Goal: Information Seeking & Learning: Learn about a topic

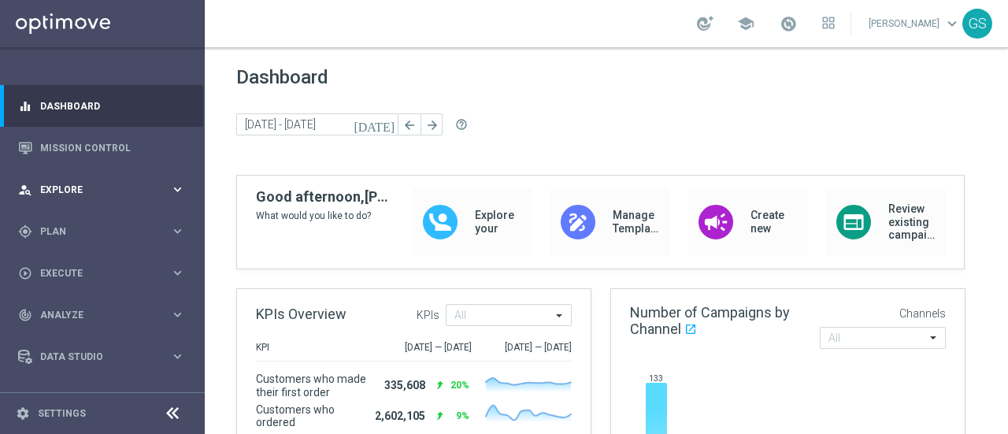
click at [65, 189] on span "Explore" at bounding box center [105, 189] width 130 height 9
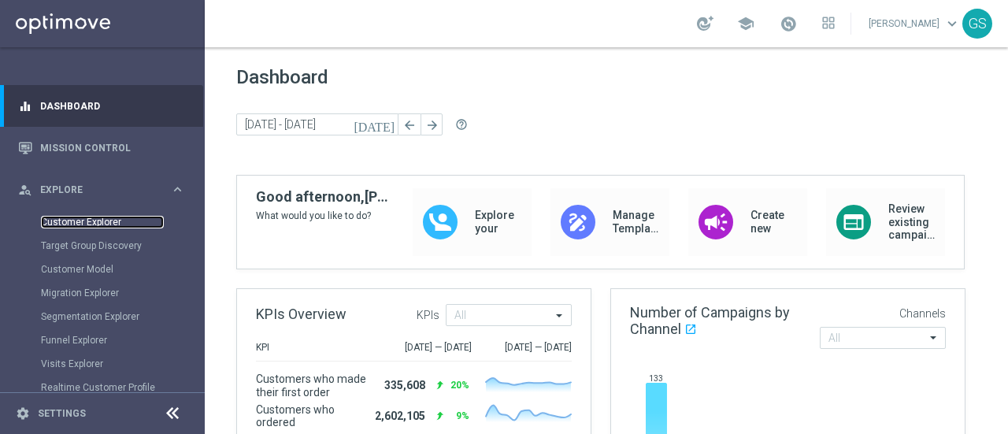
click at [57, 226] on link "Customer Explorer" at bounding box center [102, 222] width 123 height 13
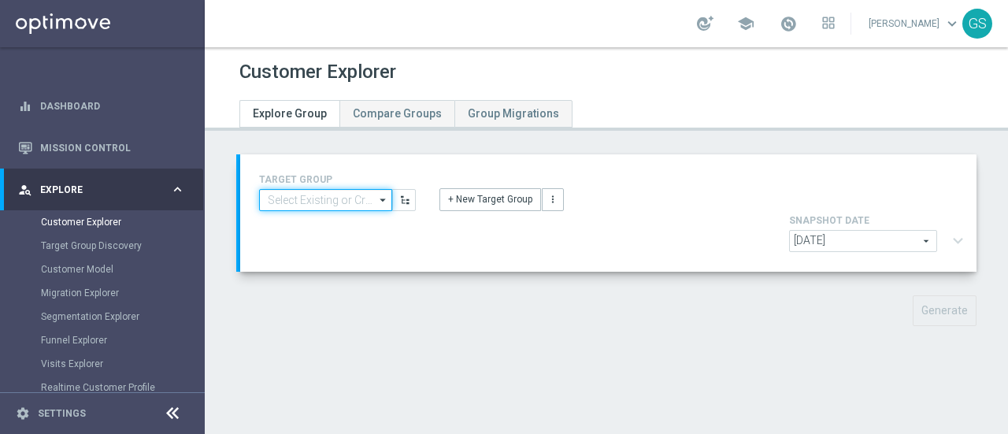
click at [332, 201] on input at bounding box center [325, 200] width 133 height 22
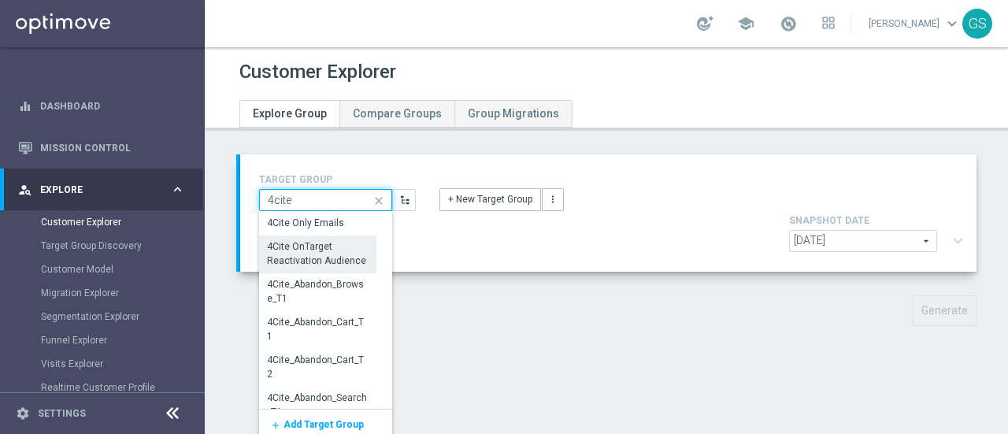
type input "4cite"
click at [331, 251] on div "4Cite OnTarget Reactivation Audience" at bounding box center [318, 254] width 100 height 28
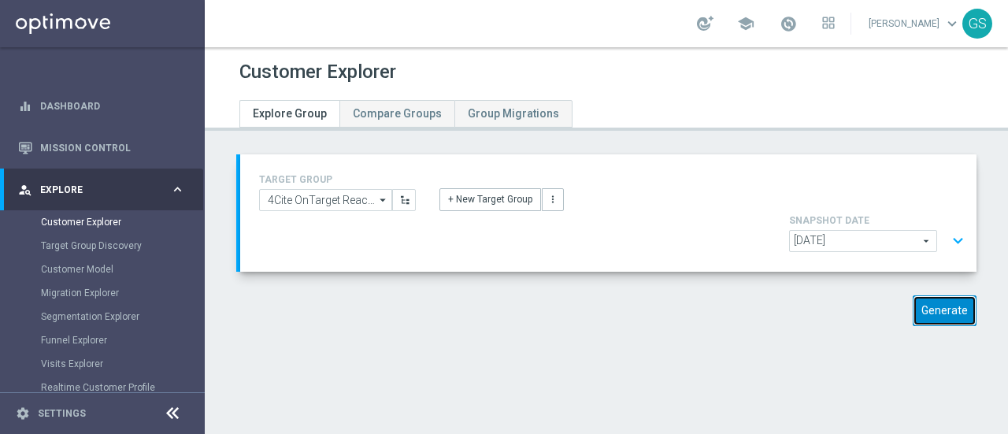
click at [931, 295] on button "Generate" at bounding box center [945, 310] width 64 height 31
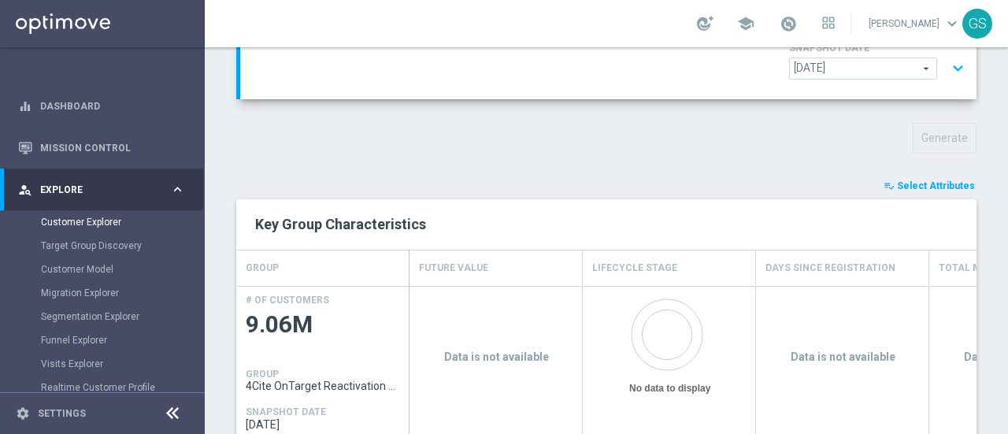
scroll to position [175, 0]
click at [924, 178] on span "Select Attributes" at bounding box center [936, 183] width 78 height 11
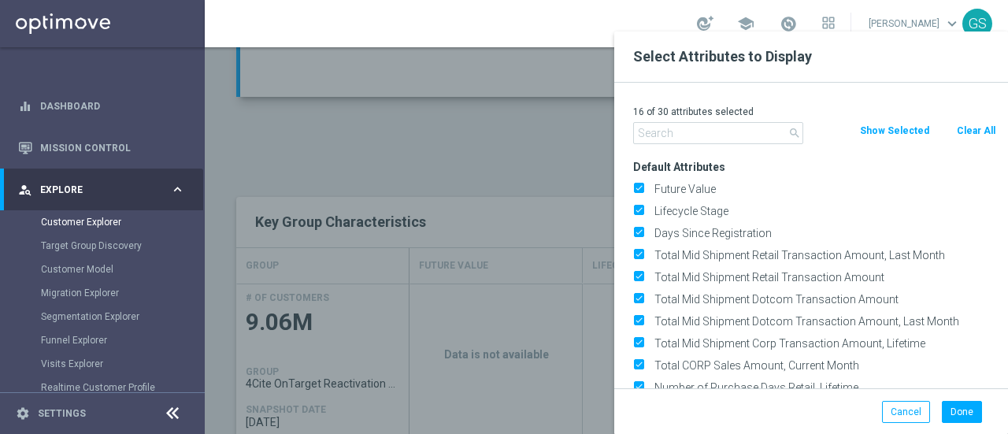
click at [977, 128] on button "Clear All" at bounding box center [976, 130] width 42 height 17
checkbox input "false"
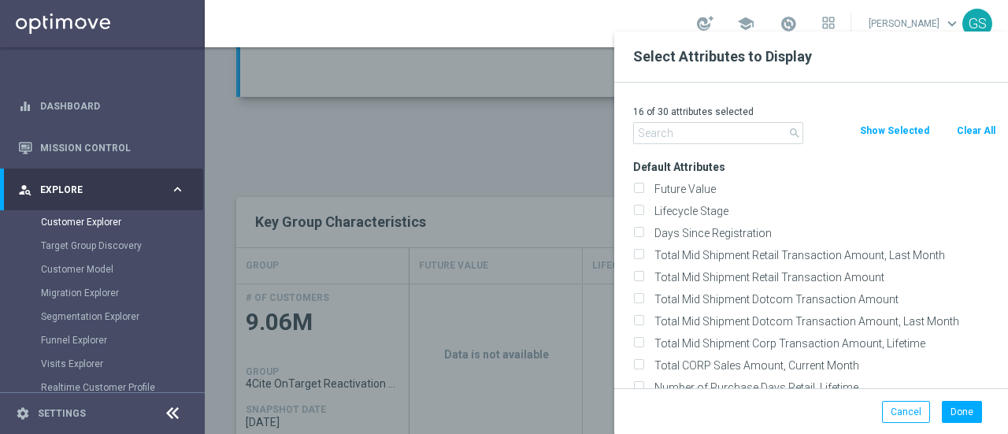
checkbox input "false"
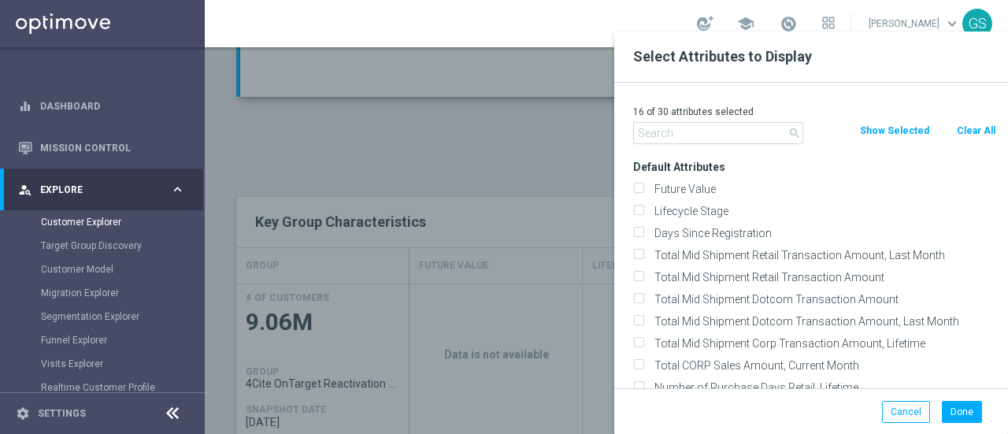
checkbox input "false"
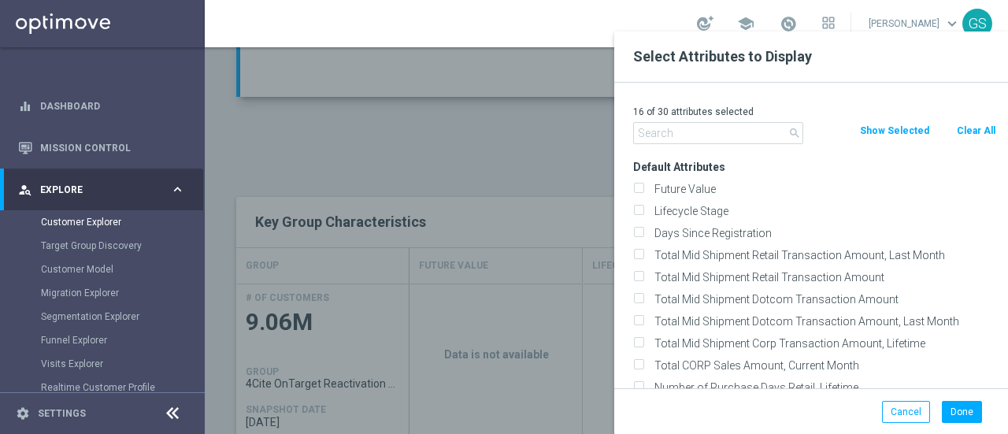
checkbox input "false"
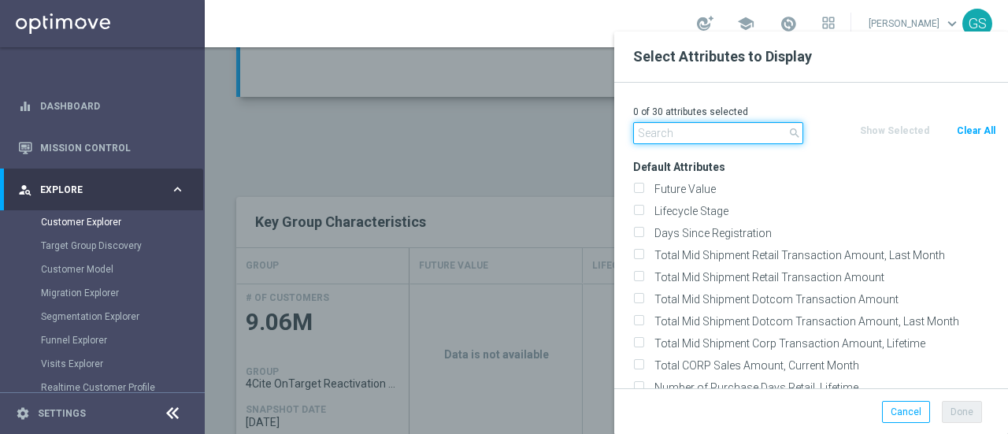
click at [714, 138] on input "text" at bounding box center [718, 133] width 170 height 22
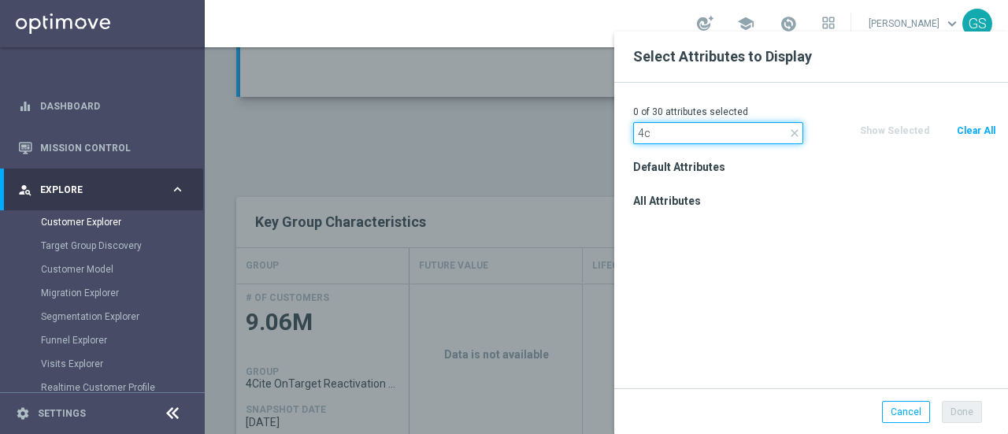
type input "4"
type input "email address"
click at [640, 222] on input "Email Address" at bounding box center [638, 225] width 10 height 10
checkbox input "true"
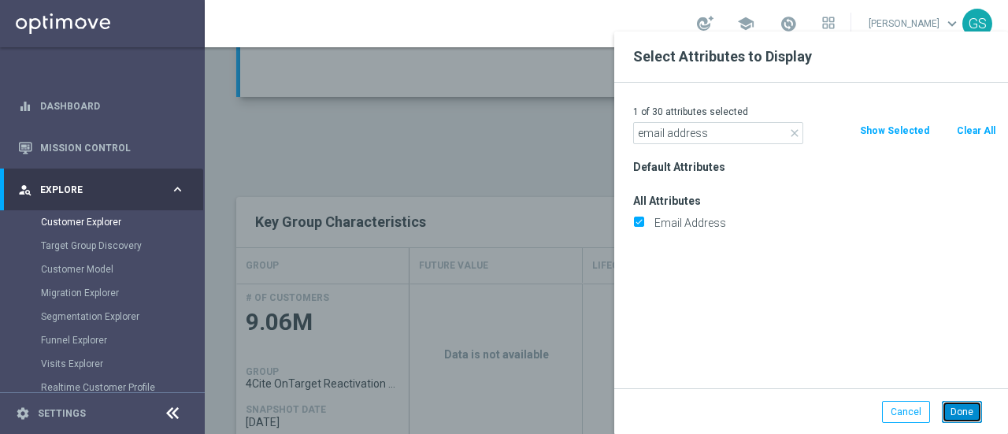
click at [950, 409] on button "Done" at bounding box center [962, 412] width 40 height 22
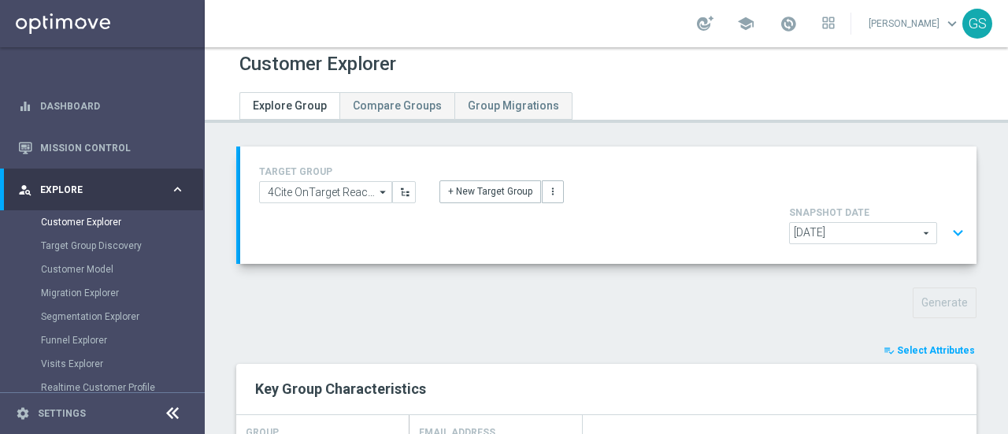
scroll to position [0, 0]
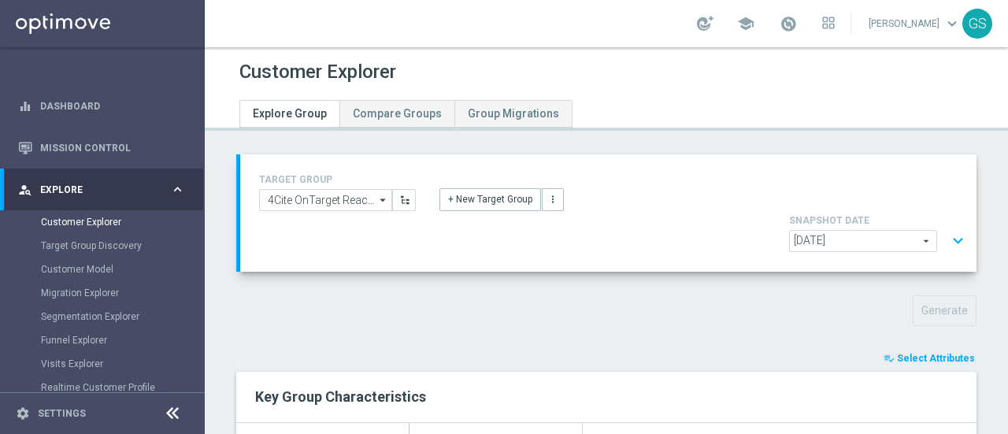
click at [867, 231] on span "[DATE]" at bounding box center [863, 241] width 146 height 20
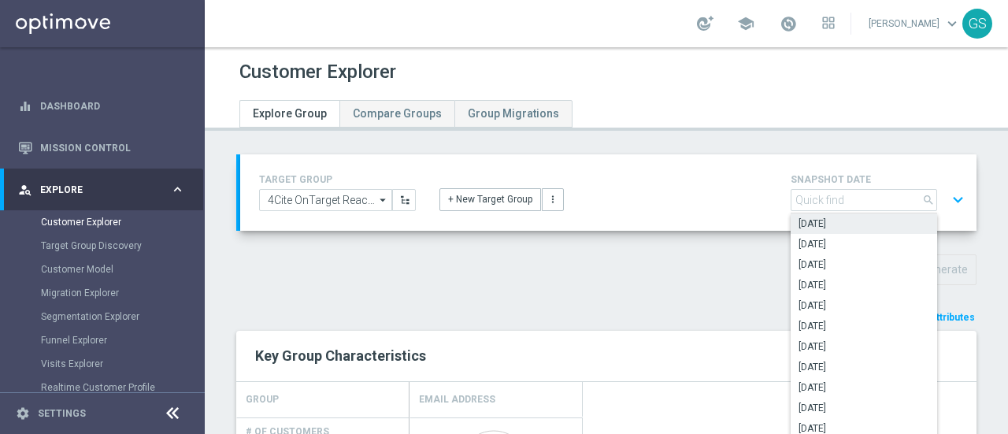
click at [675, 277] on div "Generate" at bounding box center [606, 269] width 764 height 31
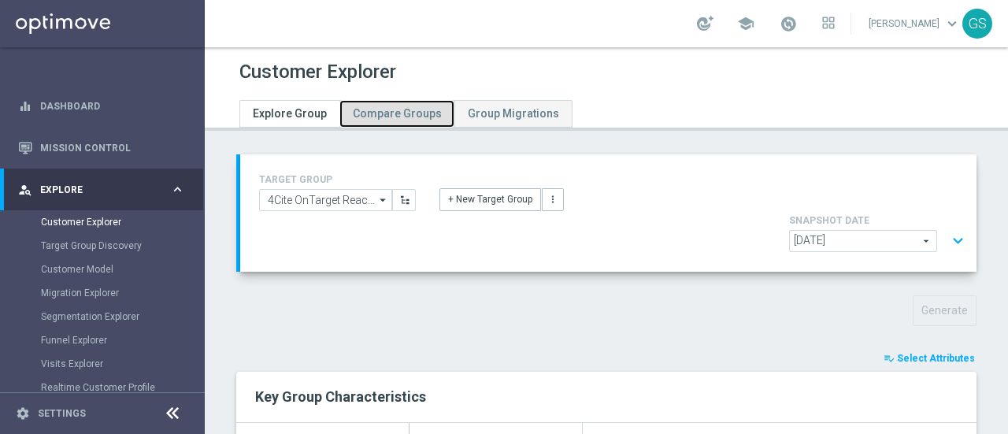
click at [376, 119] on span "Compare Groups" at bounding box center [397, 113] width 89 height 13
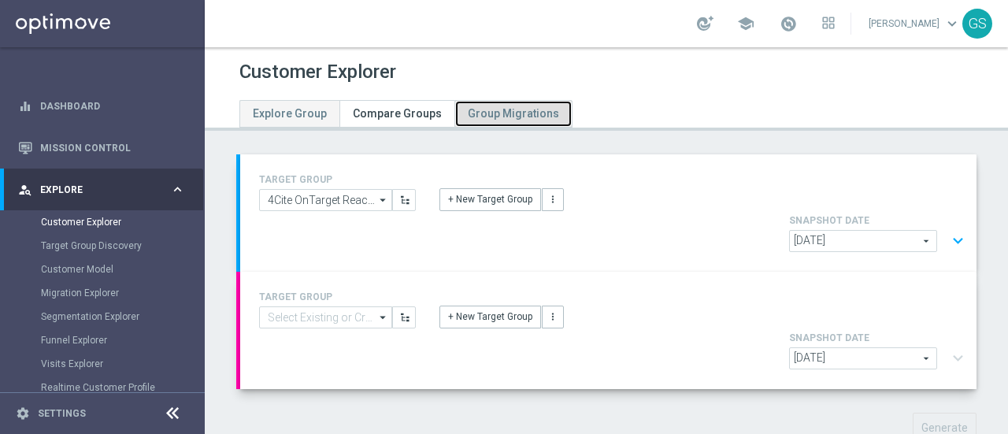
click at [493, 111] on span "Group Migrations" at bounding box center [513, 113] width 91 height 13
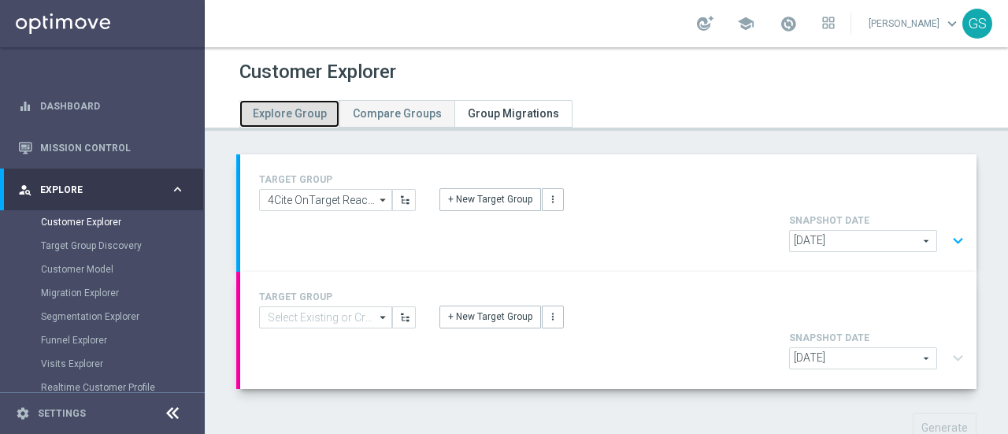
click at [301, 121] on link "Explore Group" at bounding box center [289, 114] width 100 height 28
type input "[DATE]"
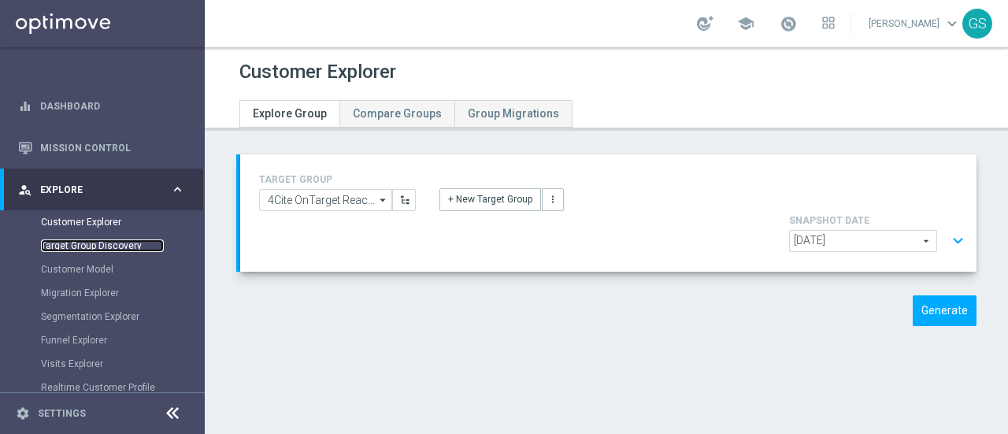
click at [110, 247] on link "Target Group Discovery" at bounding box center [102, 245] width 123 height 13
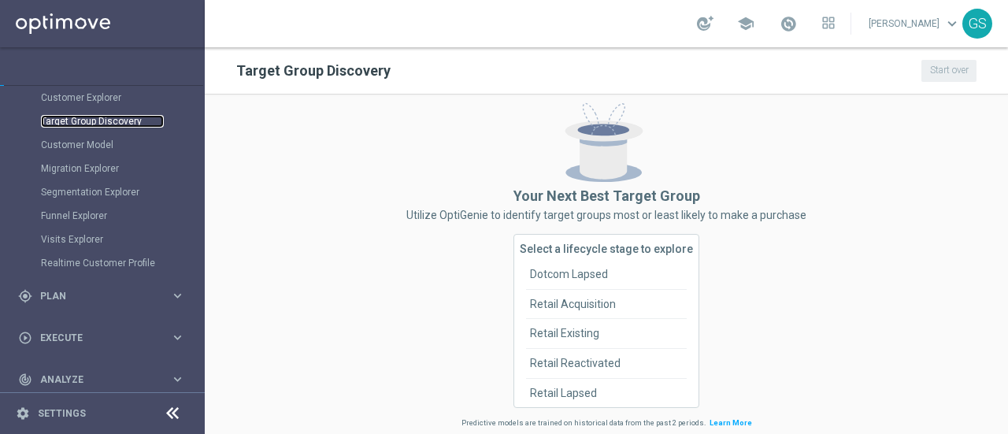
scroll to position [126, 0]
drag, startPoint x: 198, startPoint y: 346, endPoint x: 198, endPoint y: 371, distance: 25.2
click at [198, 371] on accordion "equalizer Dashboard Mission Control" at bounding box center [101, 220] width 203 height 523
click at [170, 373] on icon "keyboard_arrow_right" at bounding box center [177, 377] width 15 height 15
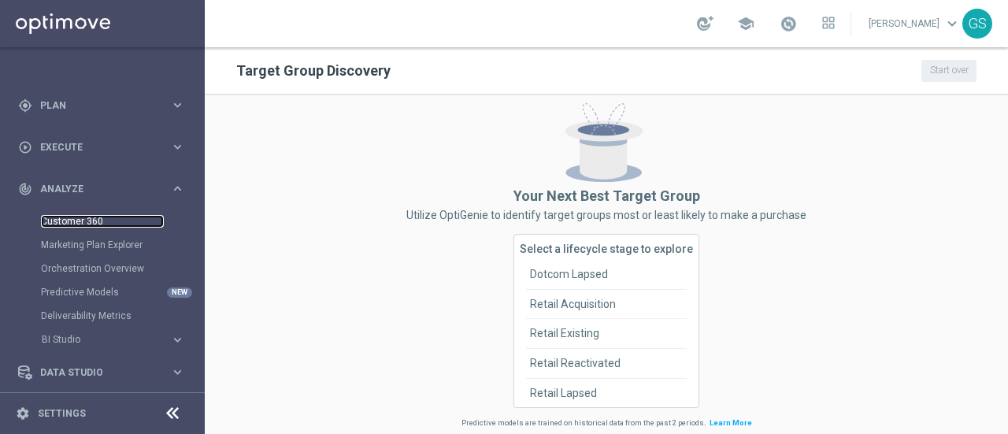
click at [98, 223] on link "Customer 360" at bounding box center [102, 221] width 123 height 13
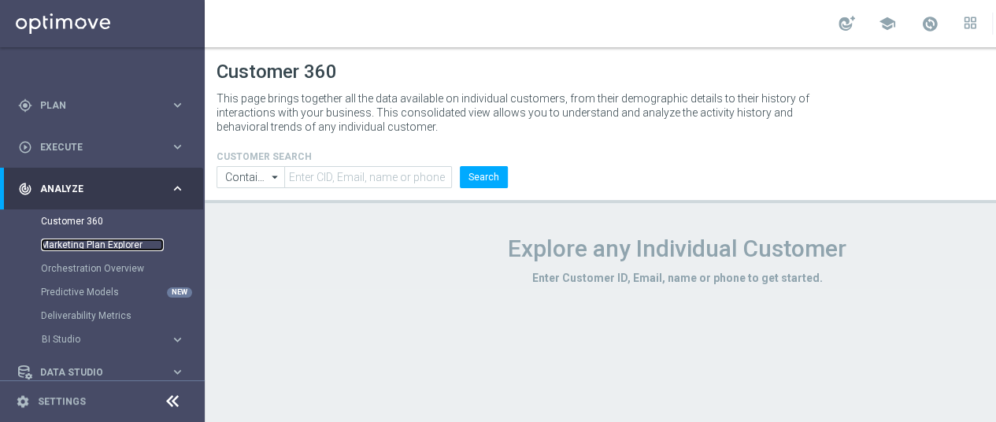
click at [110, 243] on link "Marketing Plan Explorer" at bounding box center [102, 245] width 123 height 13
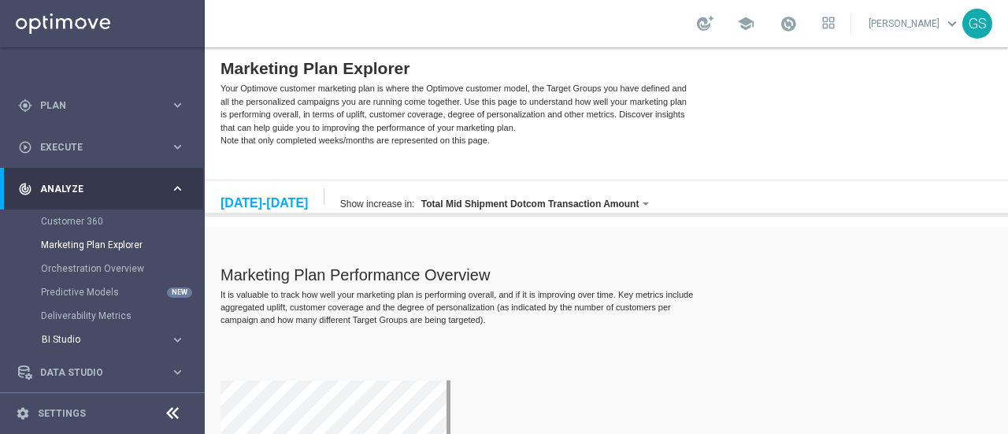
click at [66, 336] on span "BI Studio" at bounding box center [98, 339] width 113 height 9
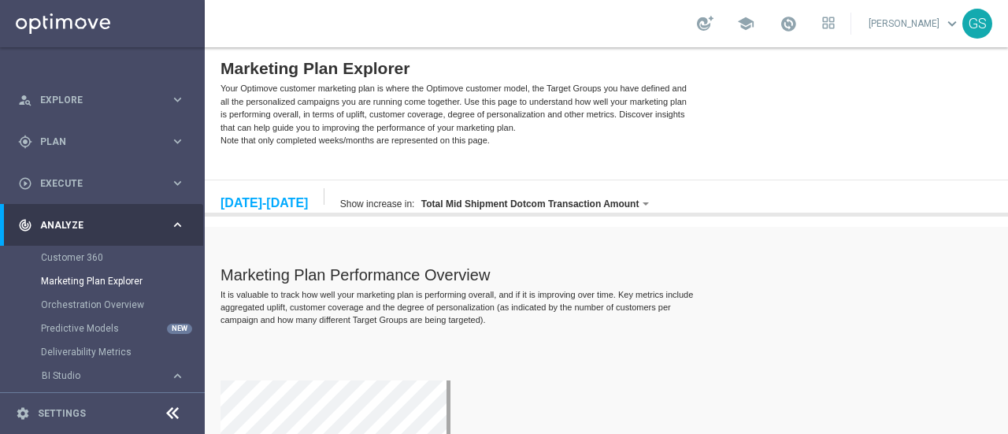
scroll to position [87, 0]
click at [170, 224] on icon "keyboard_arrow_right" at bounding box center [177, 228] width 15 height 15
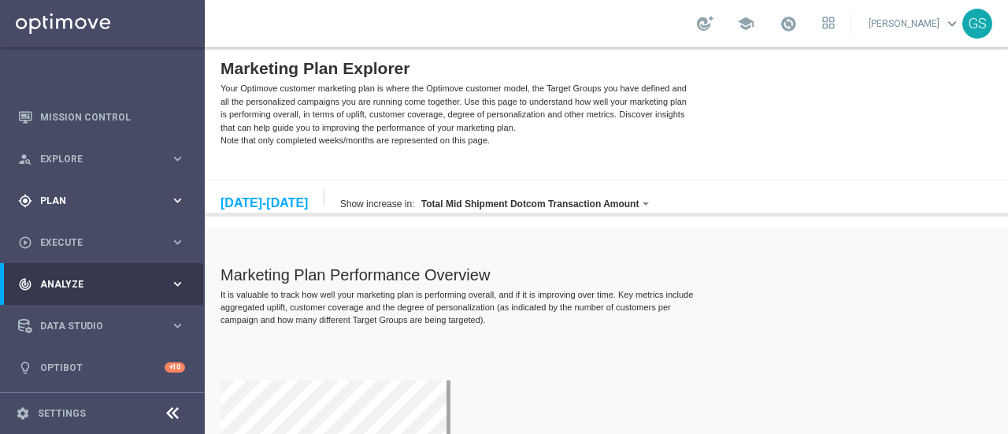
scroll to position [30, 0]
click at [134, 265] on div "track_changes Analyze keyboard_arrow_right" at bounding box center [101, 285] width 203 height 42
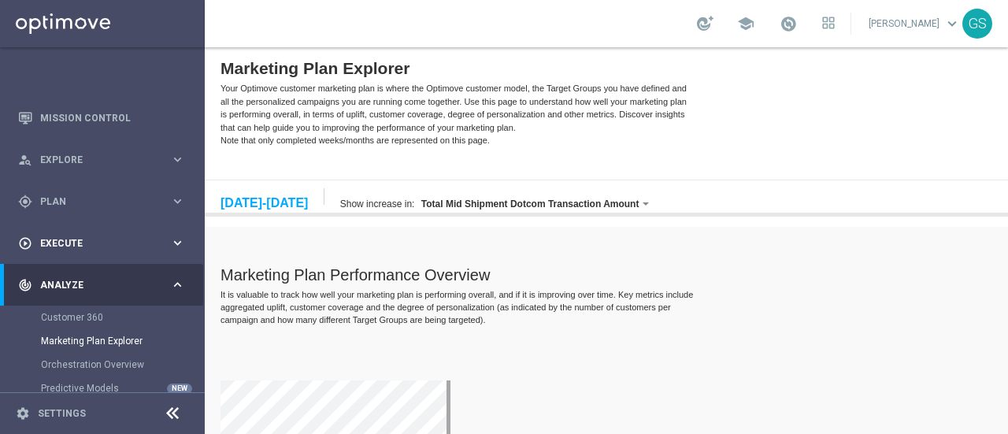
click at [128, 243] on span "Execute" at bounding box center [105, 243] width 130 height 9
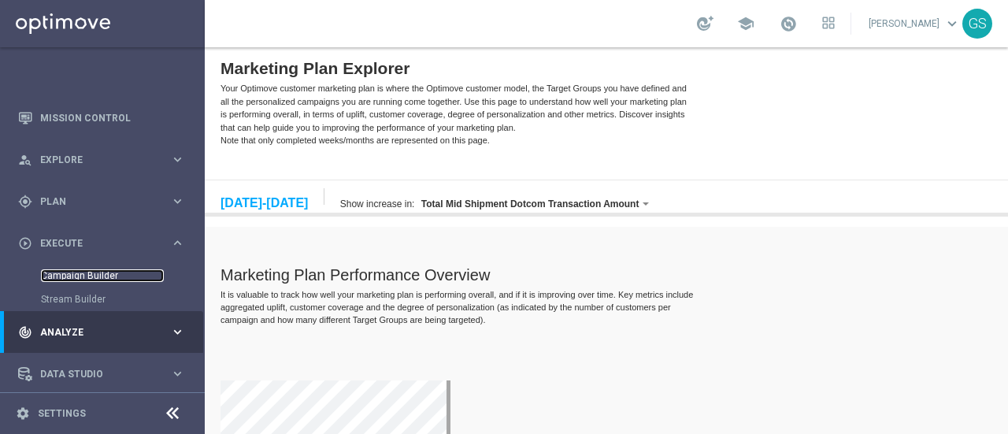
click at [87, 273] on link "Campaign Builder" at bounding box center [102, 275] width 123 height 13
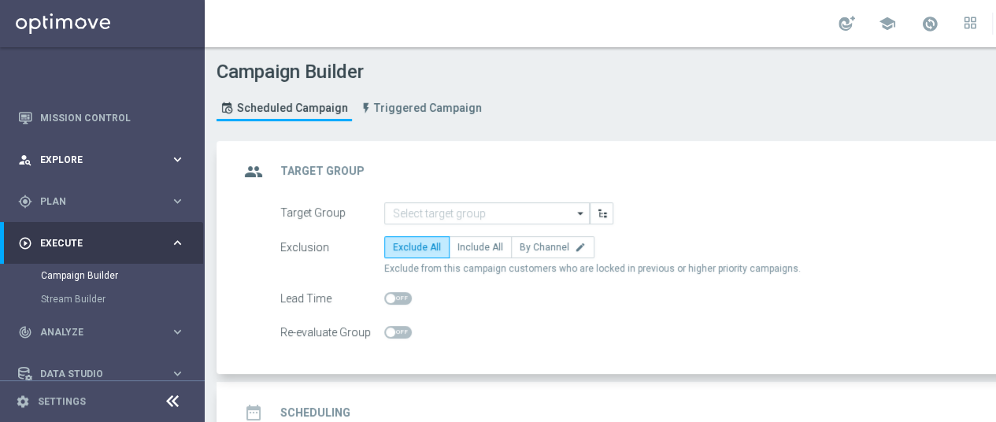
click at [95, 158] on span "Explore" at bounding box center [105, 159] width 130 height 9
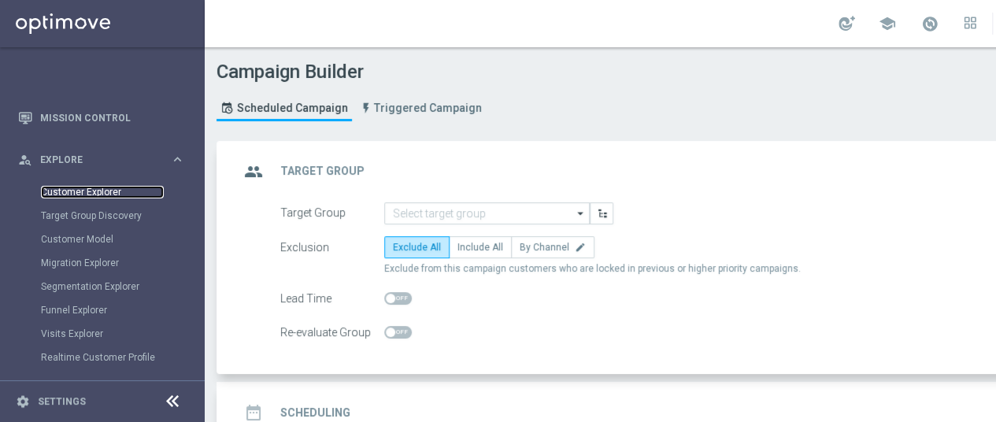
click at [69, 187] on link "Customer Explorer" at bounding box center [102, 192] width 123 height 13
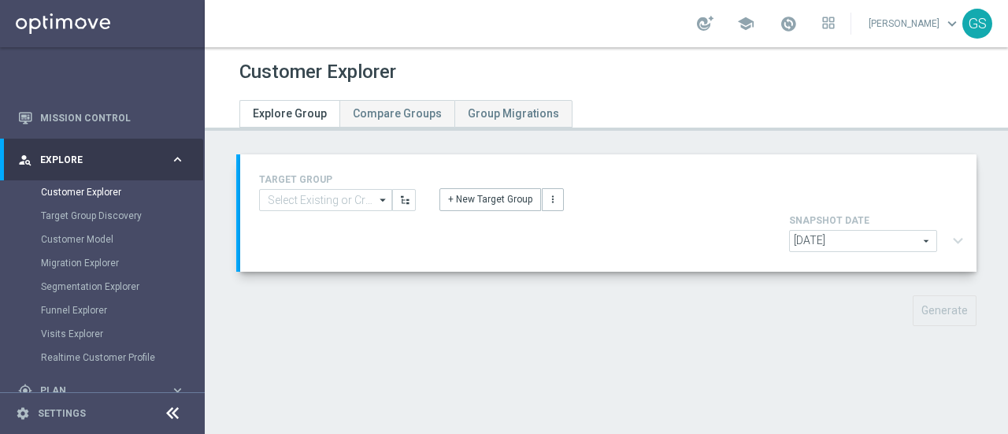
click at [94, 172] on div "person_search Explore keyboard_arrow_right" at bounding box center [101, 160] width 203 height 42
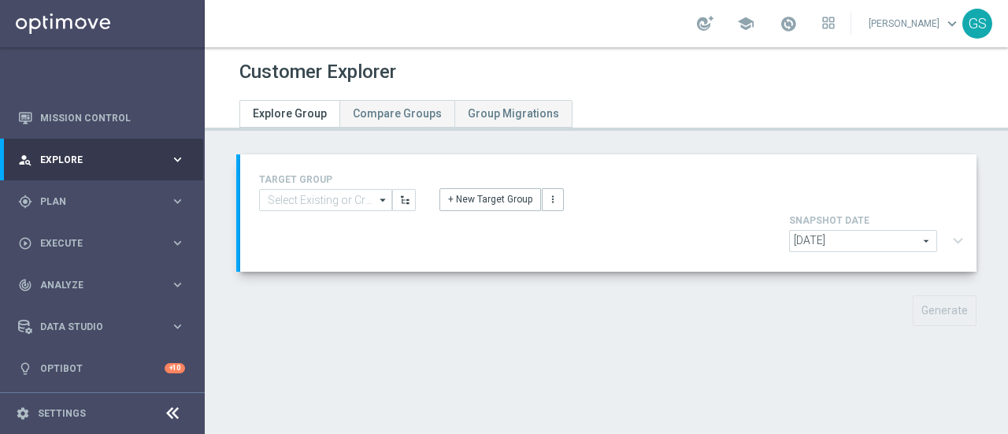
click at [94, 172] on div "person_search Explore keyboard_arrow_right" at bounding box center [101, 160] width 203 height 42
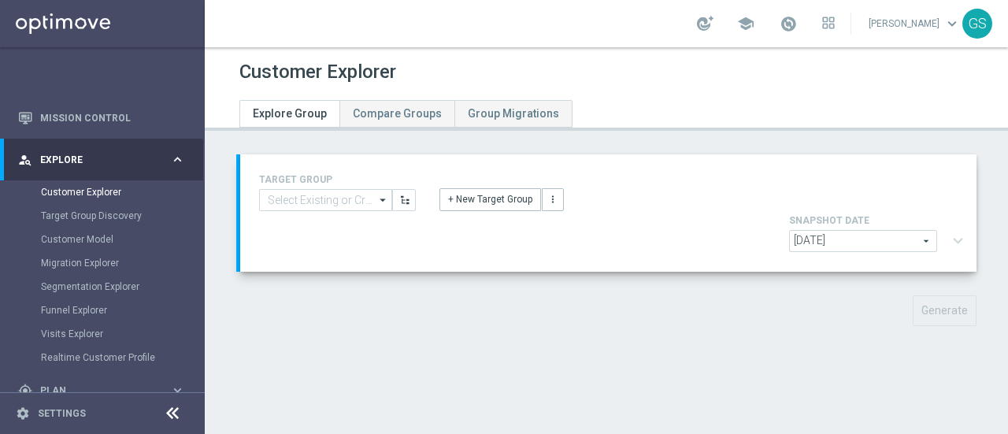
click at [94, 172] on div "person_search Explore keyboard_arrow_right" at bounding box center [101, 160] width 203 height 42
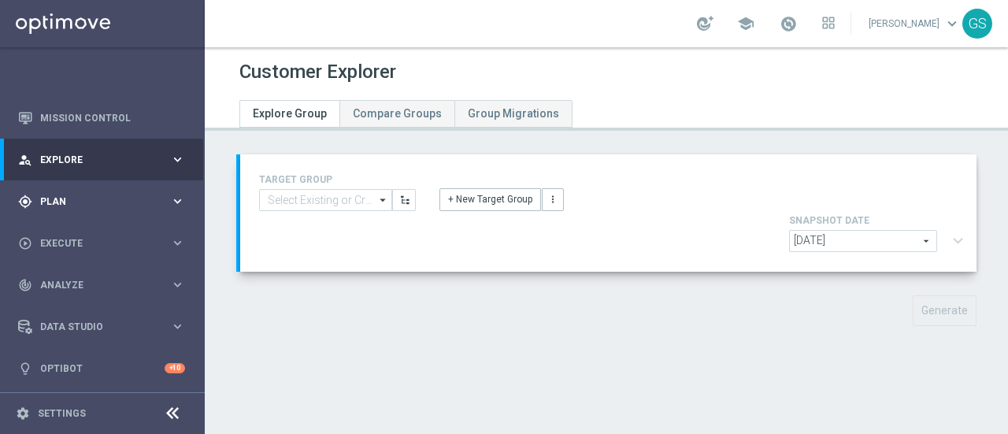
click at [83, 215] on div "gps_fixed Plan keyboard_arrow_right" at bounding box center [101, 201] width 203 height 42
click at [82, 235] on link "Target Groups" at bounding box center [102, 234] width 123 height 13
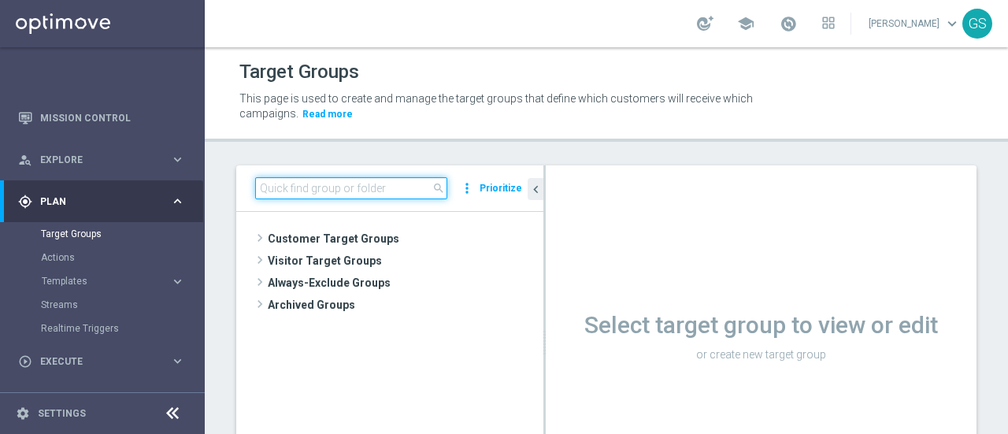
click at [297, 187] on input at bounding box center [351, 188] width 192 height 22
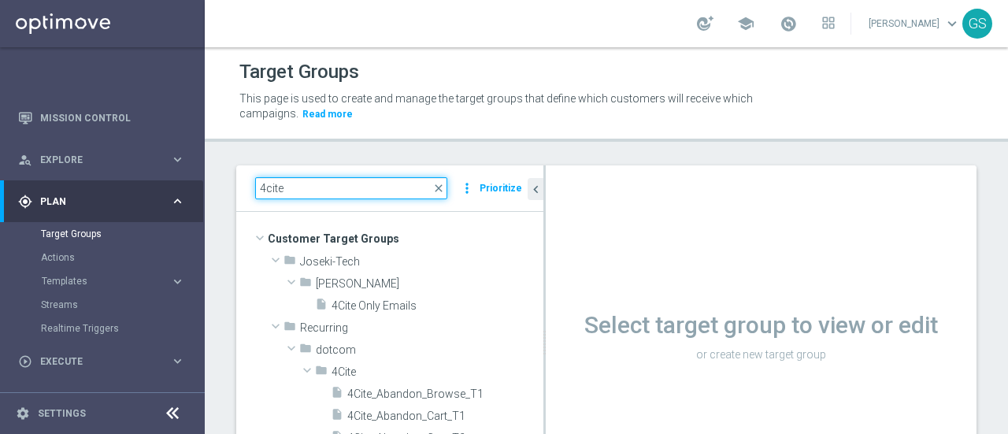
type input "4cite"
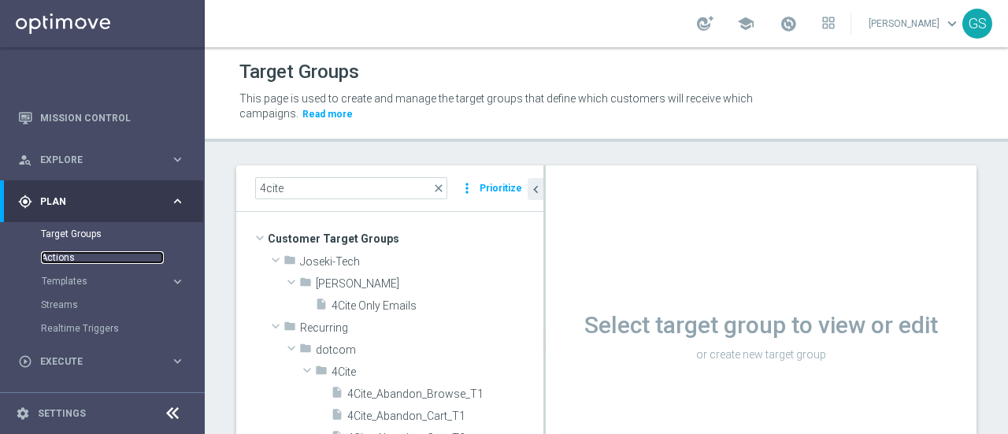
click at [52, 254] on link "Actions" at bounding box center [102, 257] width 123 height 13
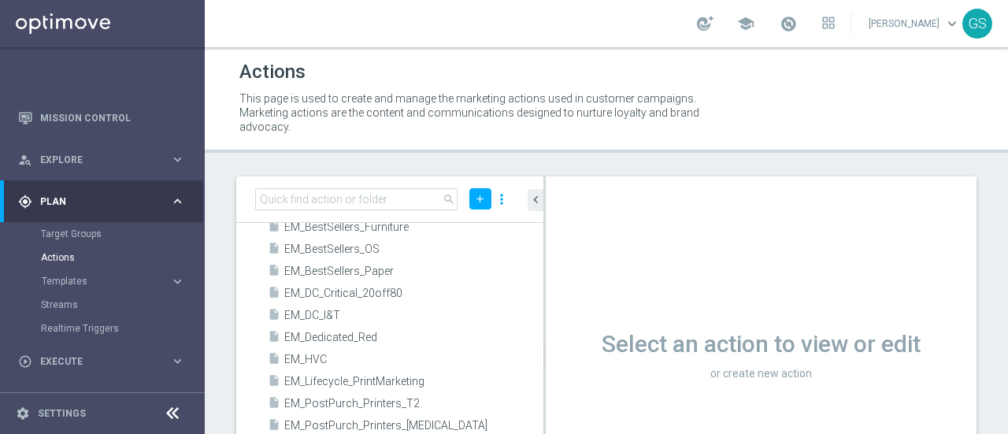
scroll to position [334, 0]
click at [77, 232] on link "Target Groups" at bounding box center [102, 234] width 123 height 13
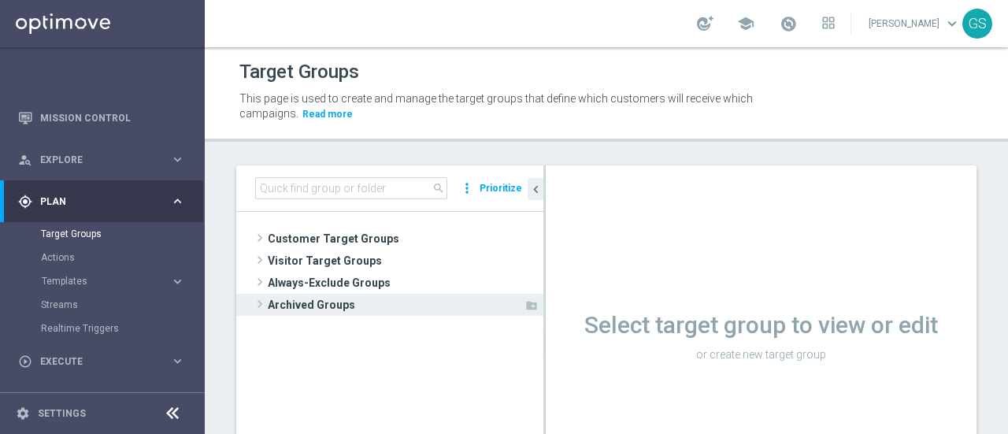
click at [262, 305] on span at bounding box center [260, 304] width 16 height 19
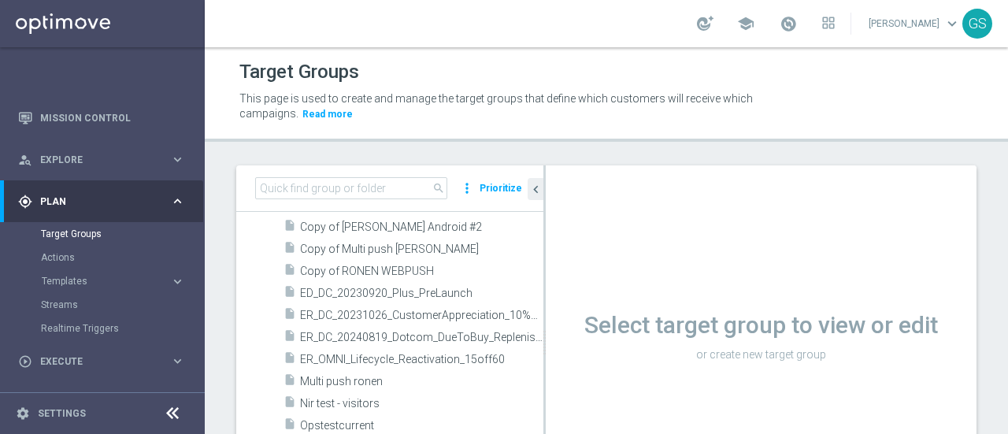
scroll to position [284, 0]
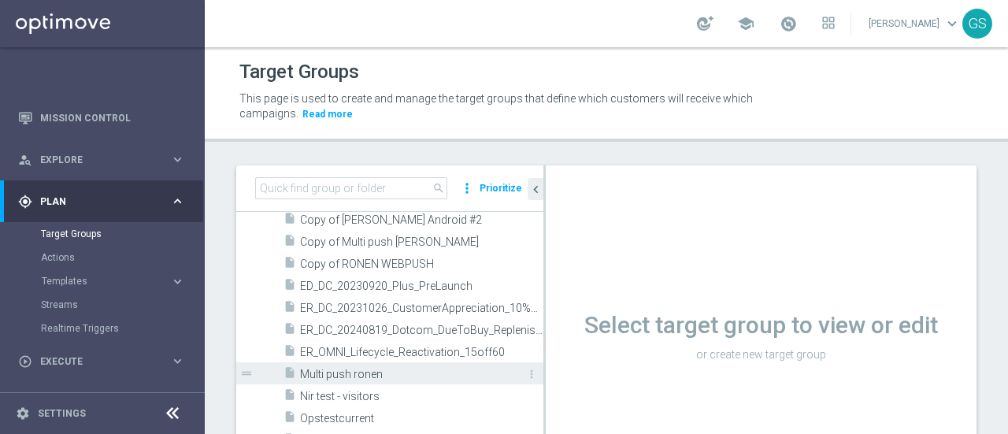
click at [338, 376] on span "Multi push ronen" at bounding box center [404, 374] width 208 height 13
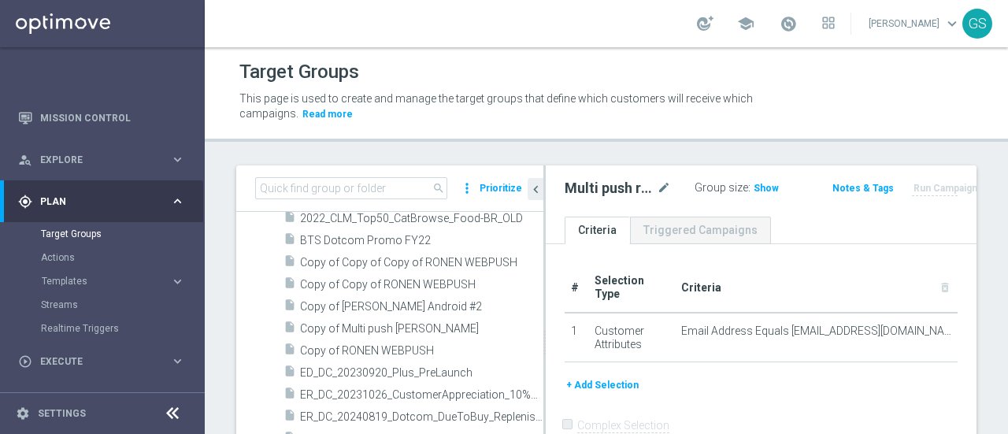
scroll to position [196, 0]
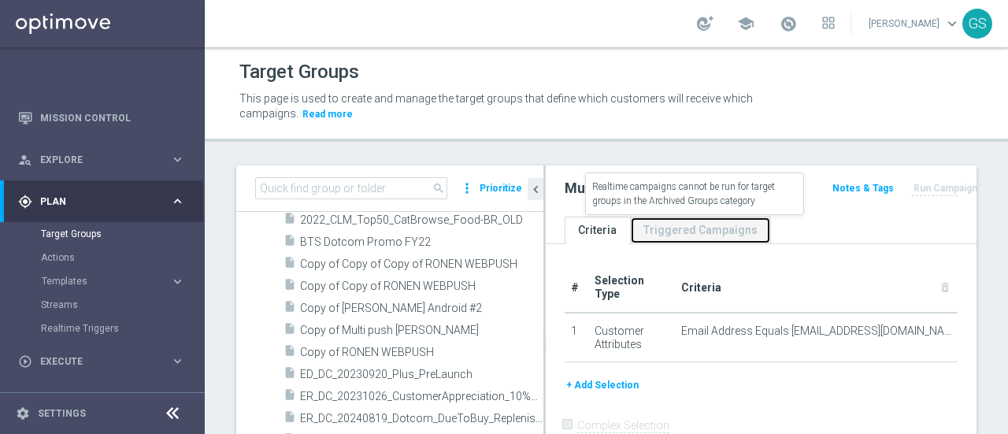
click at [666, 229] on link "Triggered Campaigns" at bounding box center [700, 231] width 141 height 28
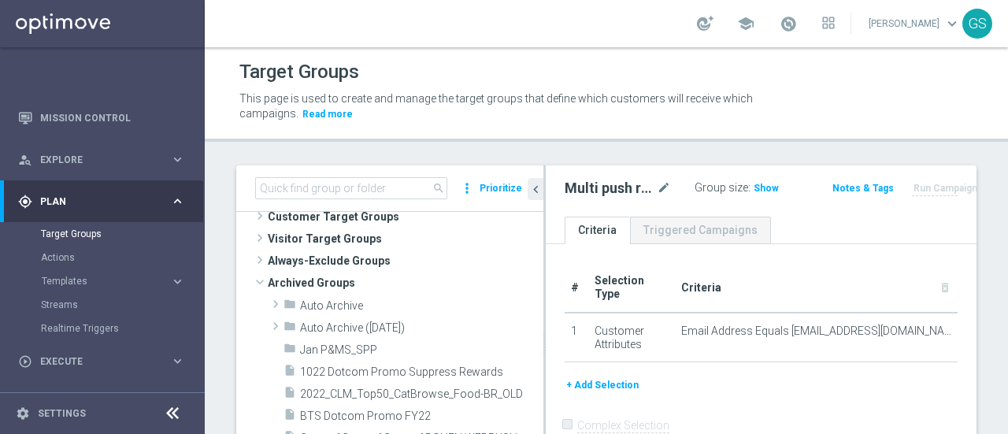
scroll to position [0, 0]
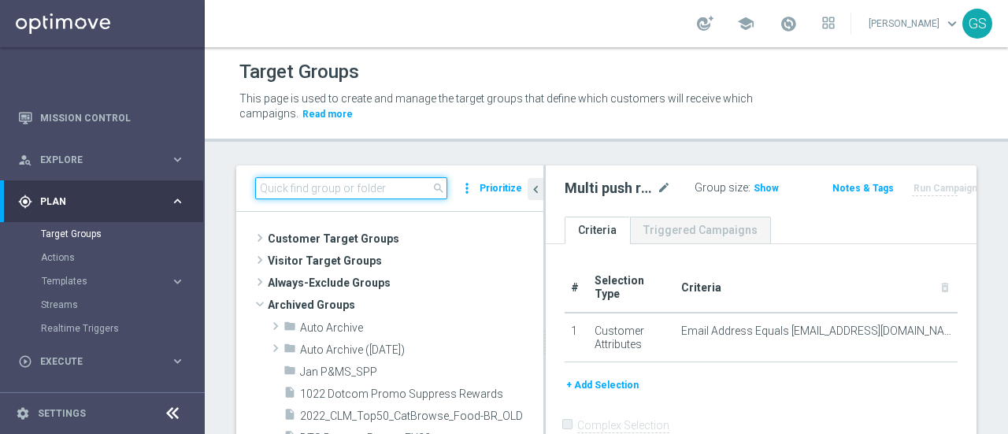
click at [356, 195] on input at bounding box center [351, 188] width 192 height 22
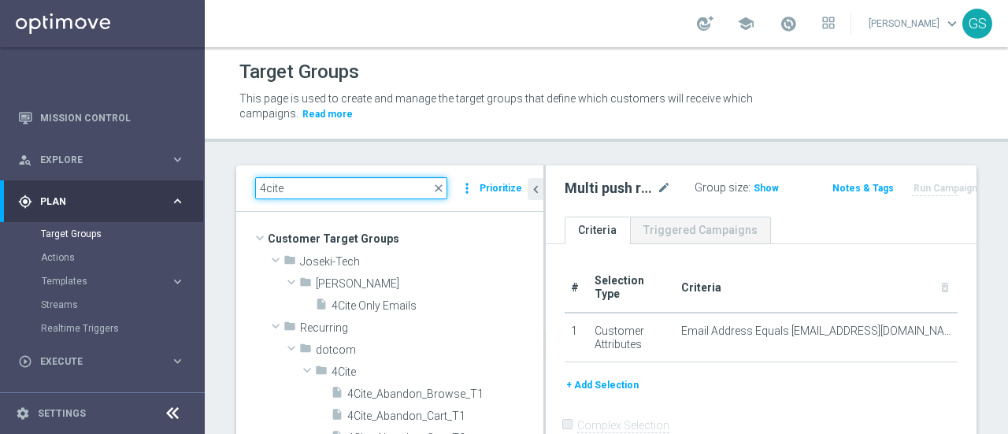
type input "4cite"
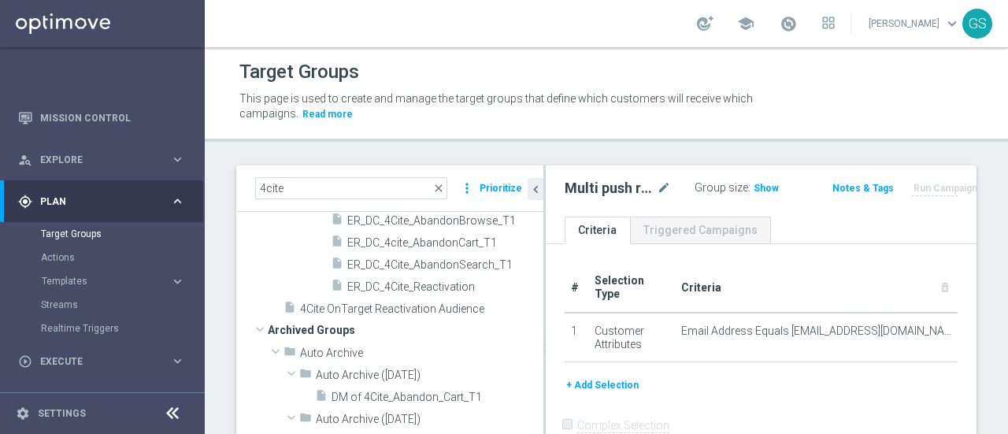
scroll to position [307, 0]
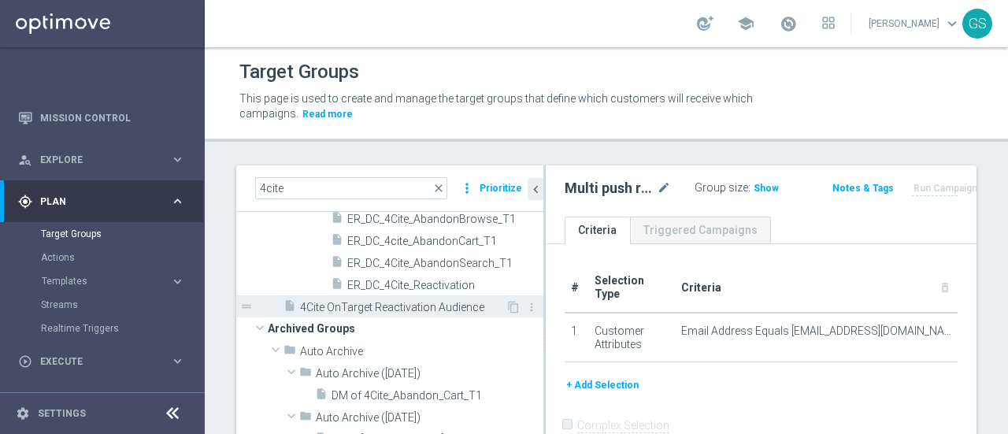
click at [402, 303] on span "4Cite OnTarget Reactivation Audience" at bounding box center [403, 307] width 206 height 13
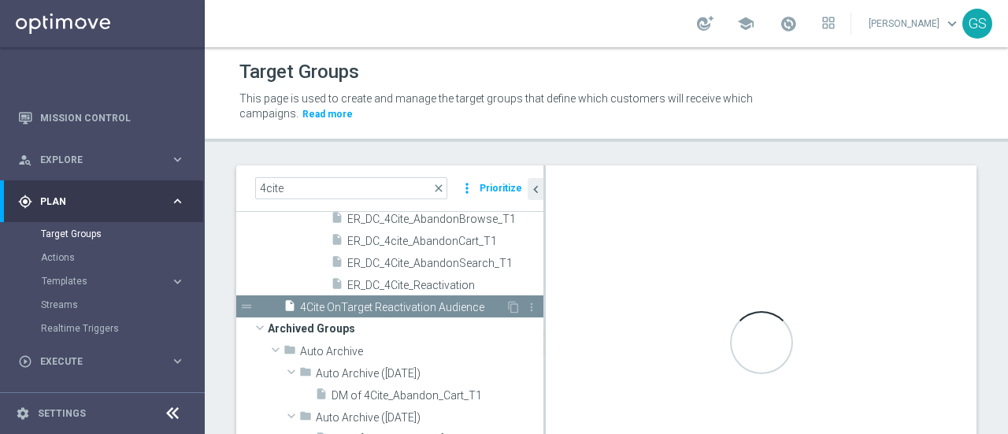
type input "Customer Target Groups"
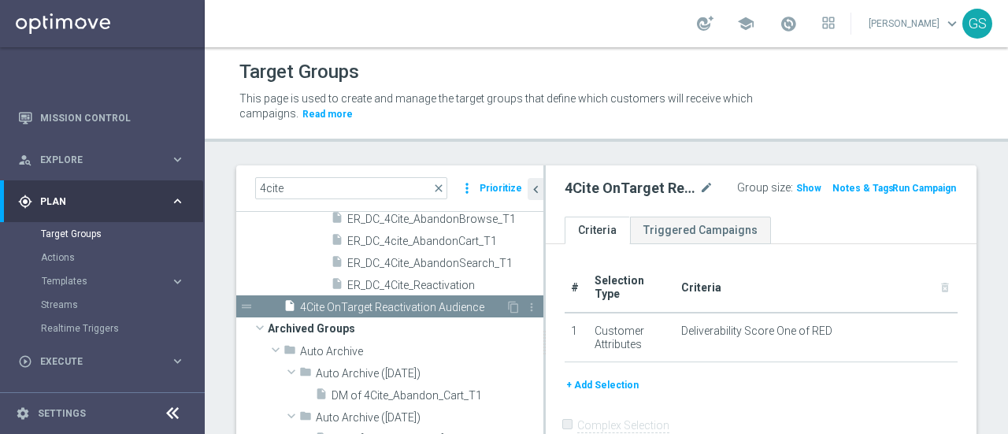
scroll to position [195, 0]
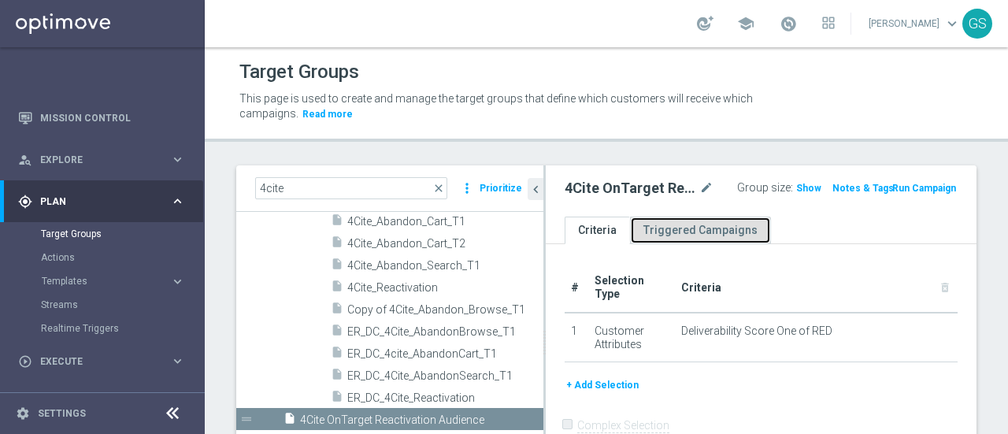
click at [671, 237] on link "Triggered Campaigns" at bounding box center [700, 231] width 141 height 28
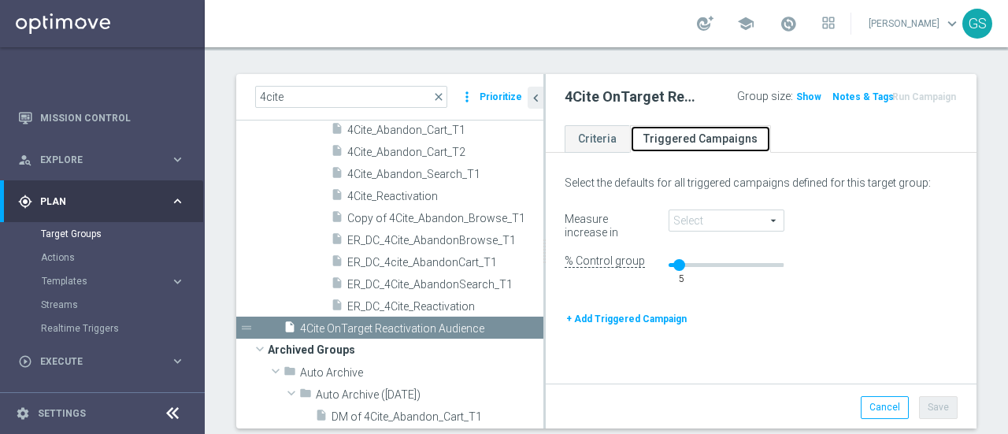
scroll to position [99, 0]
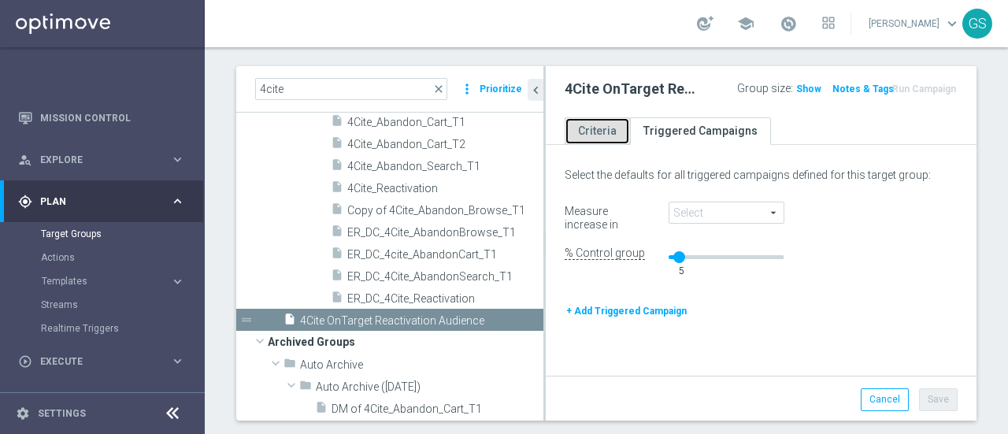
click at [594, 135] on link "Criteria" at bounding box center [597, 131] width 65 height 28
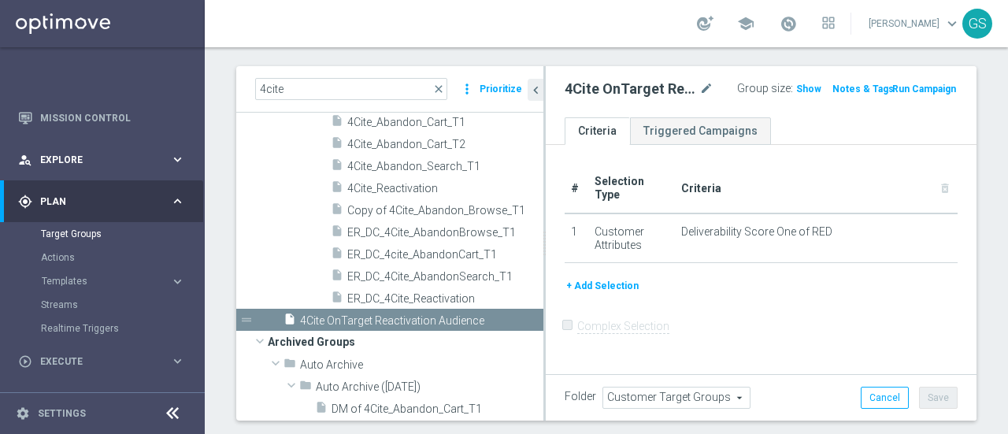
click at [83, 160] on span "Explore" at bounding box center [105, 159] width 130 height 9
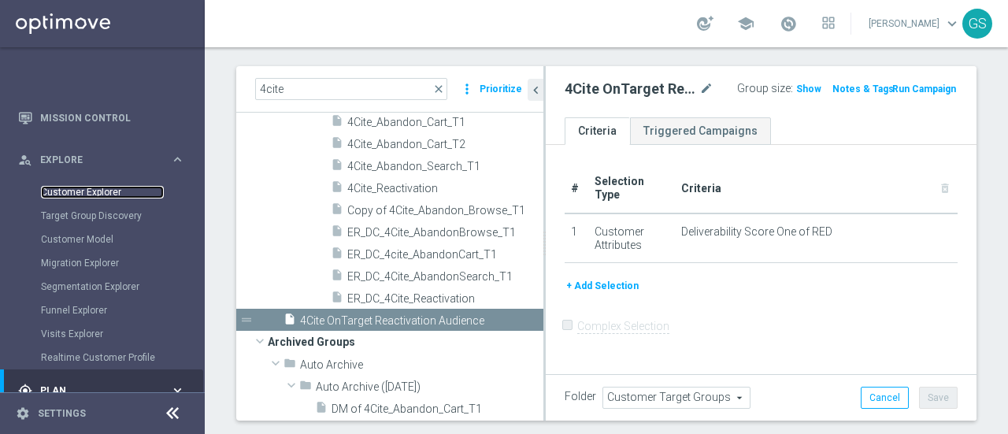
click at [72, 191] on link "Customer Explorer" at bounding box center [102, 192] width 123 height 13
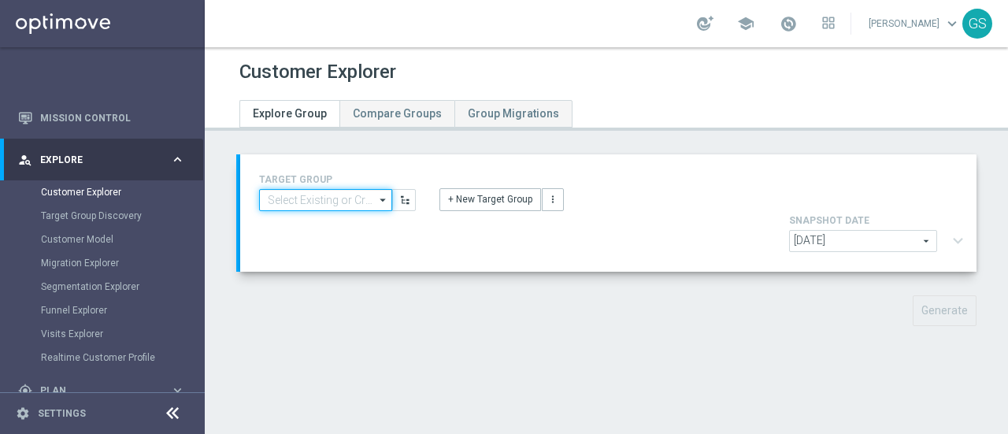
click at [308, 202] on input at bounding box center [325, 200] width 133 height 22
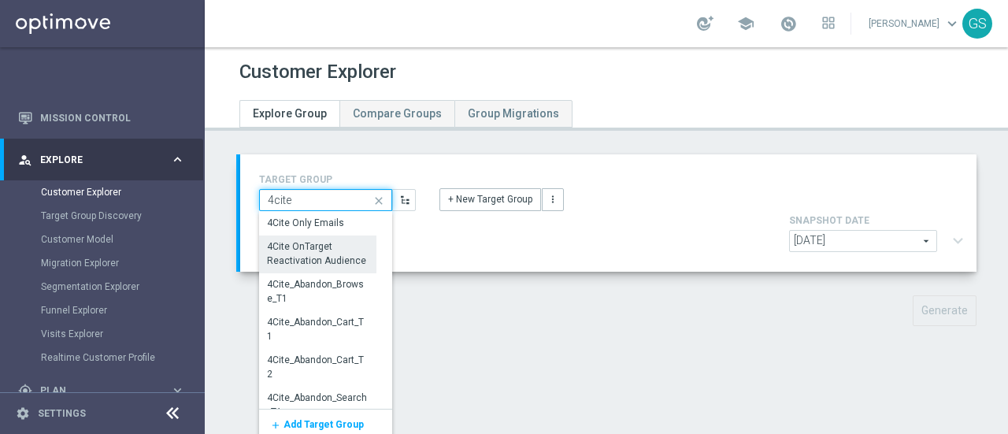
type input "4cite"
click at [341, 254] on div "4Cite OnTarget Reactivation Audience" at bounding box center [318, 254] width 100 height 28
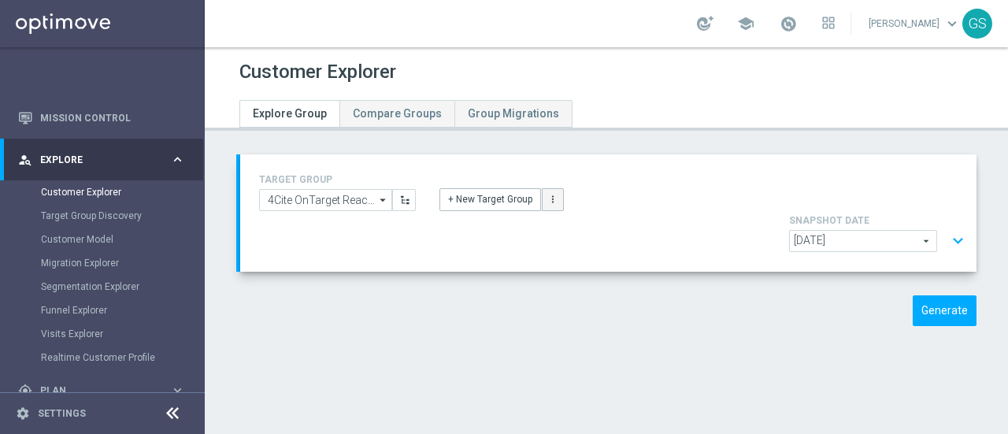
click at [551, 204] on icon "more_vert" at bounding box center [552, 199] width 11 height 11
click at [588, 199] on div "+ New Target Group more_vert New Customer Group New Visitor Group" at bounding box center [609, 190] width 362 height 41
click at [916, 295] on button "Generate" at bounding box center [945, 310] width 64 height 31
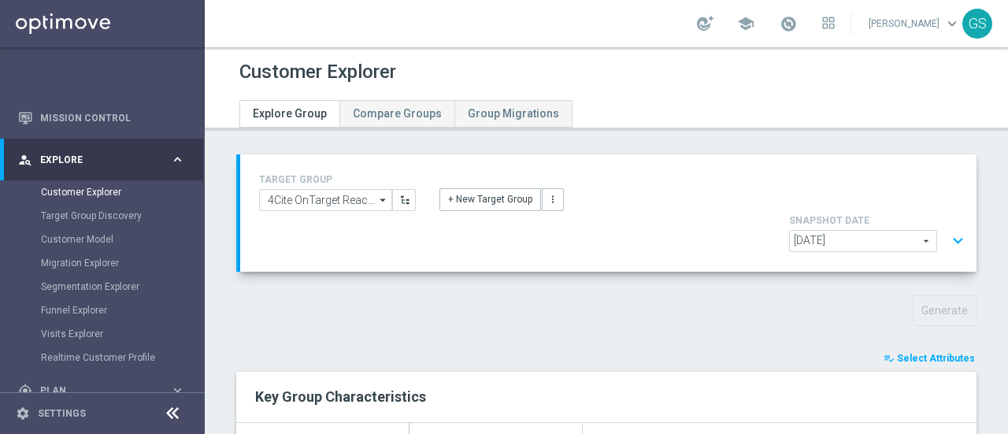
click at [849, 231] on span "[DATE]" at bounding box center [863, 241] width 146 height 20
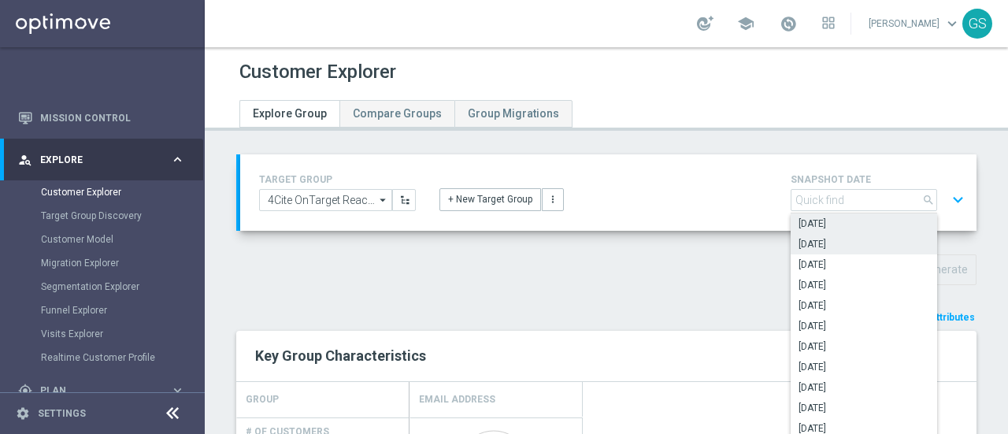
click at [832, 242] on span "[DATE]" at bounding box center [864, 244] width 131 height 13
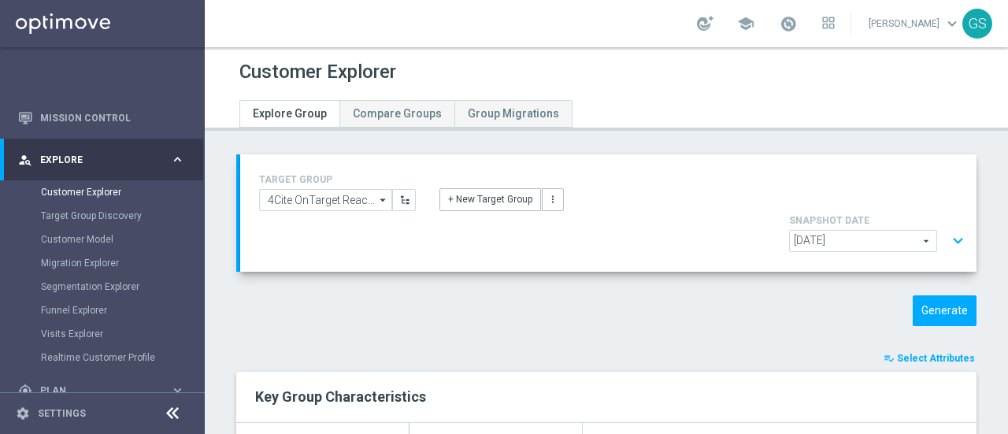
click at [847, 231] on span "[DATE]" at bounding box center [863, 241] width 146 height 20
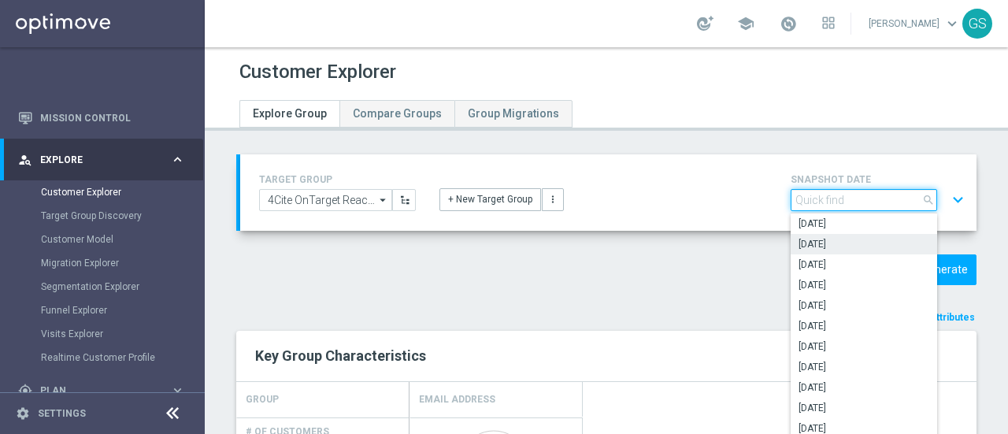
click at [847, 201] on input "search" at bounding box center [864, 200] width 146 height 22
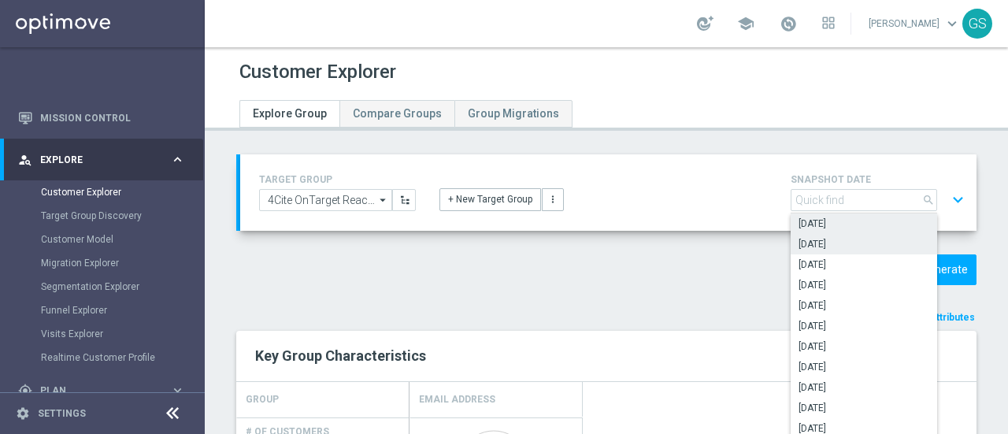
click at [838, 223] on span "[DATE]" at bounding box center [864, 223] width 131 height 13
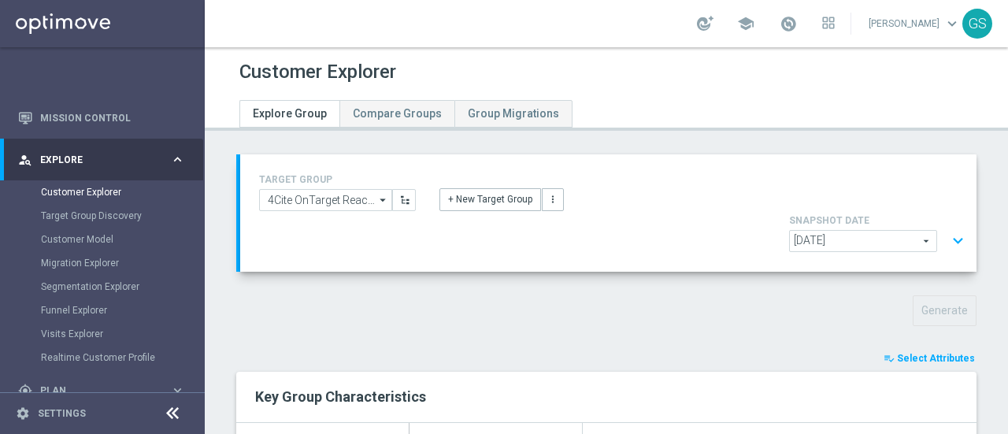
click at [901, 231] on span "[DATE]" at bounding box center [863, 241] width 146 height 20
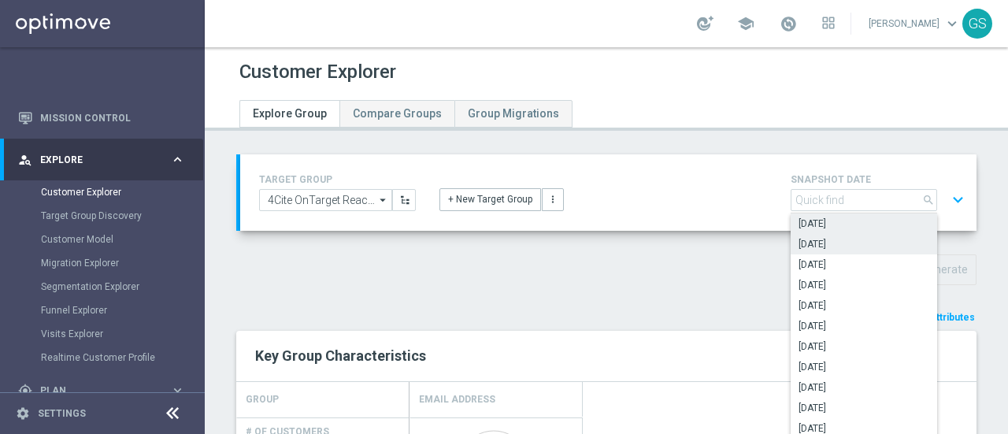
click at [830, 247] on span "[DATE]" at bounding box center [864, 244] width 131 height 13
type input "[DATE]"
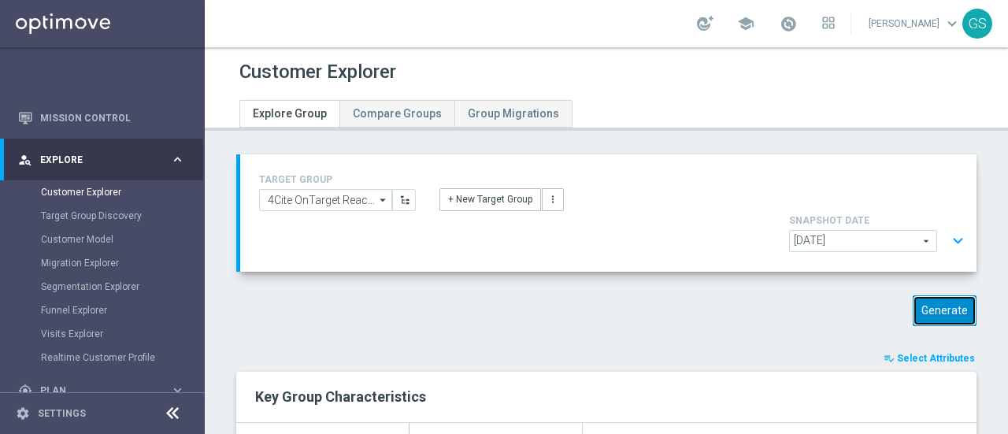
click at [931, 295] on button "Generate" at bounding box center [945, 310] width 64 height 31
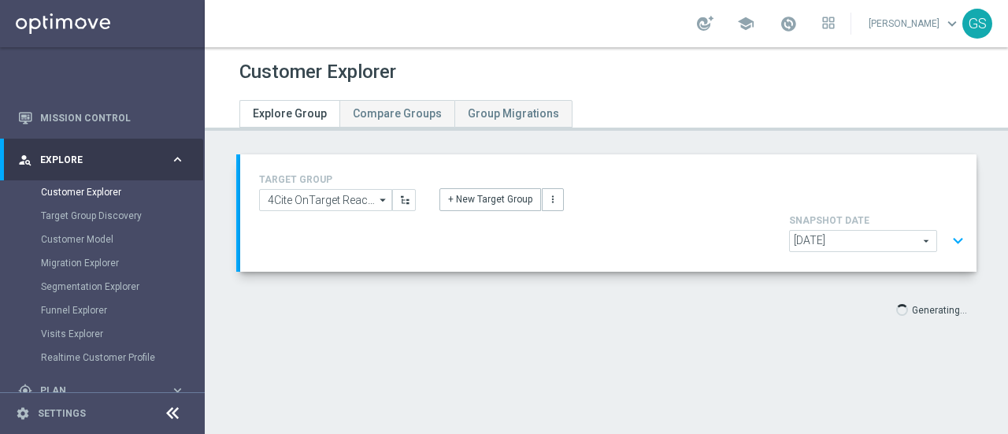
type input "Select"
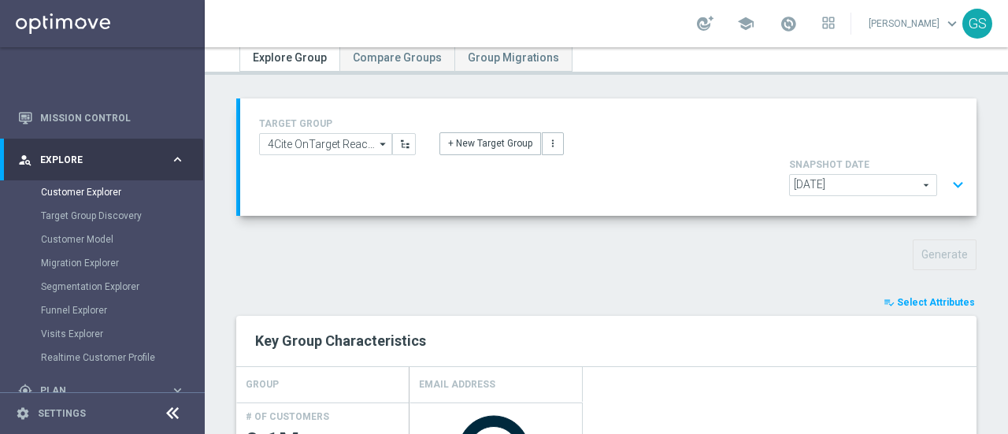
scroll to position [54, 0]
click at [881, 176] on span "[DATE]" at bounding box center [863, 186] width 146 height 20
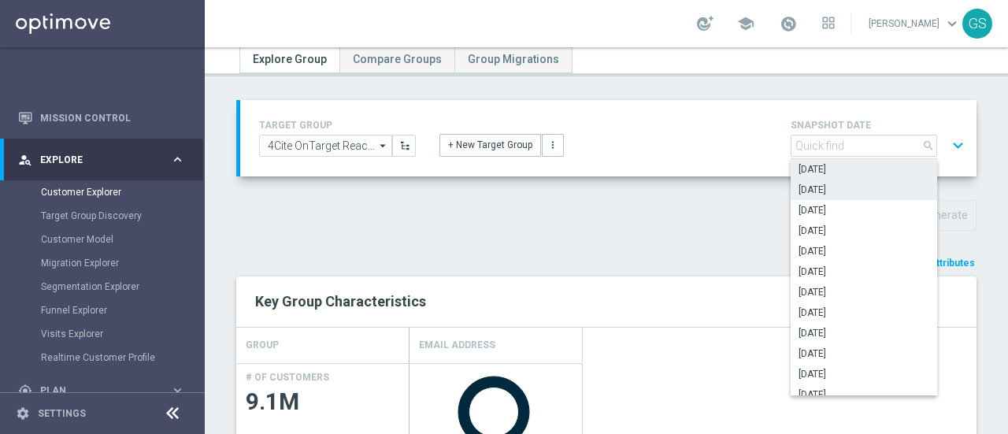
click at [811, 169] on span "[DATE]" at bounding box center [864, 169] width 131 height 13
type input "[DATE]"
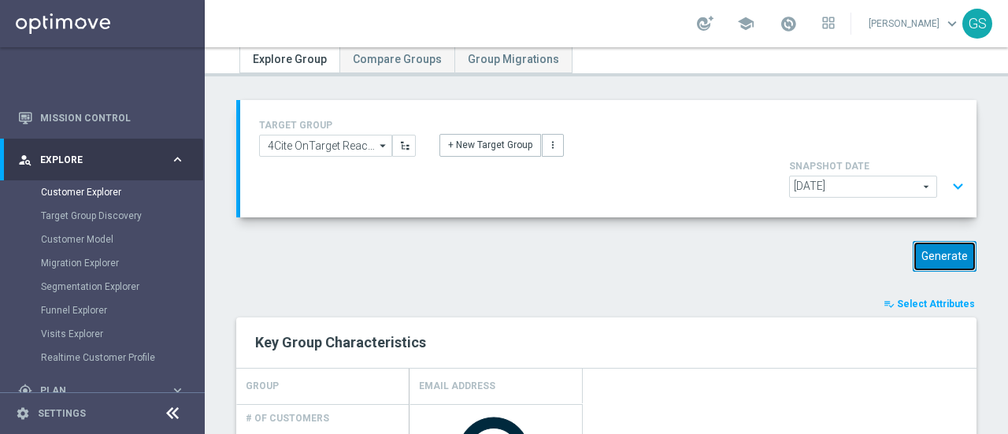
click at [934, 241] on button "Generate" at bounding box center [945, 256] width 64 height 31
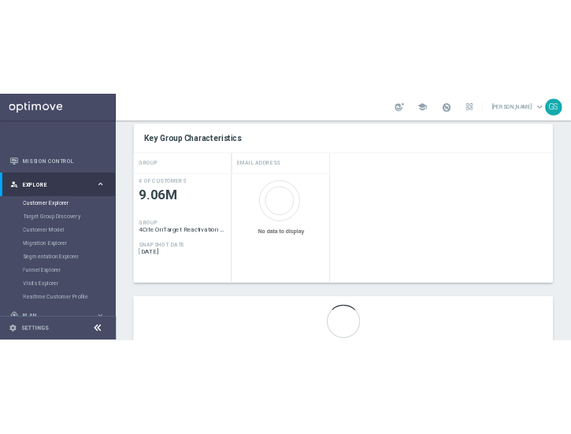
scroll to position [326, 0]
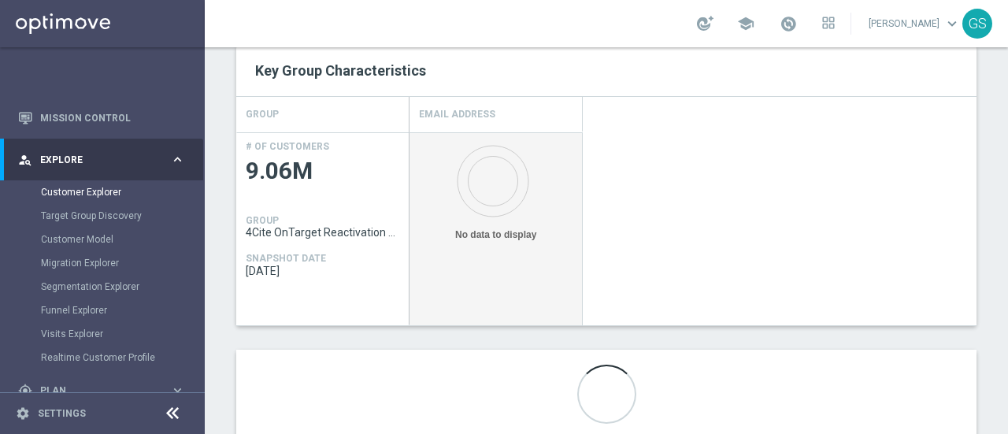
click at [510, 137] on rect "Press SPACE to select this row." at bounding box center [497, 237] width 158 height 201
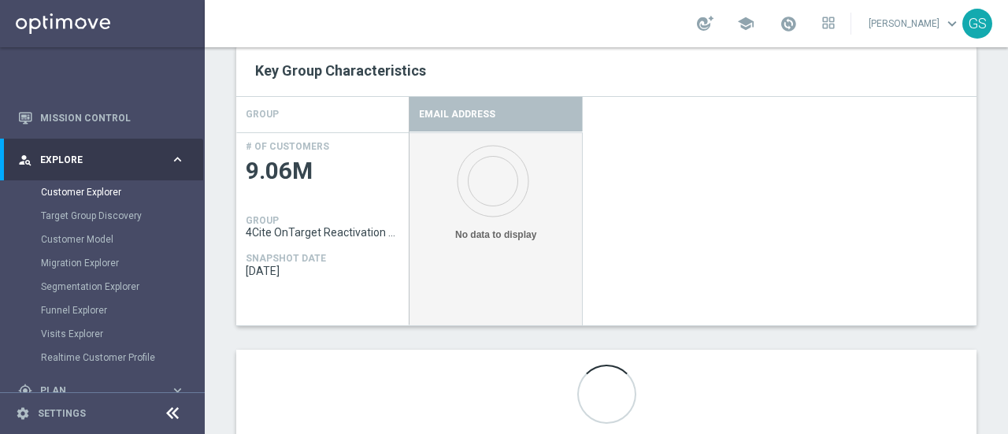
scroll to position [409, 0]
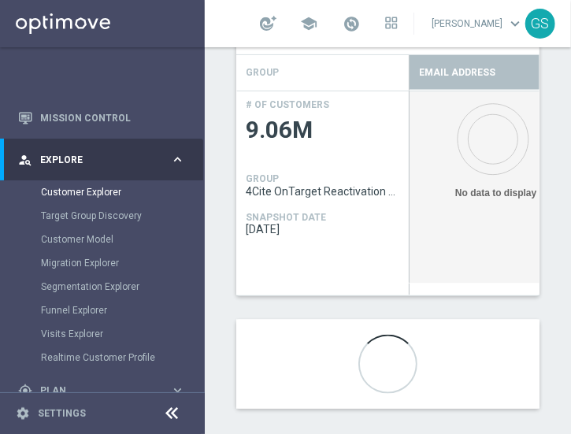
click at [480, 195] on text "No data to display" at bounding box center [496, 192] width 82 height 11
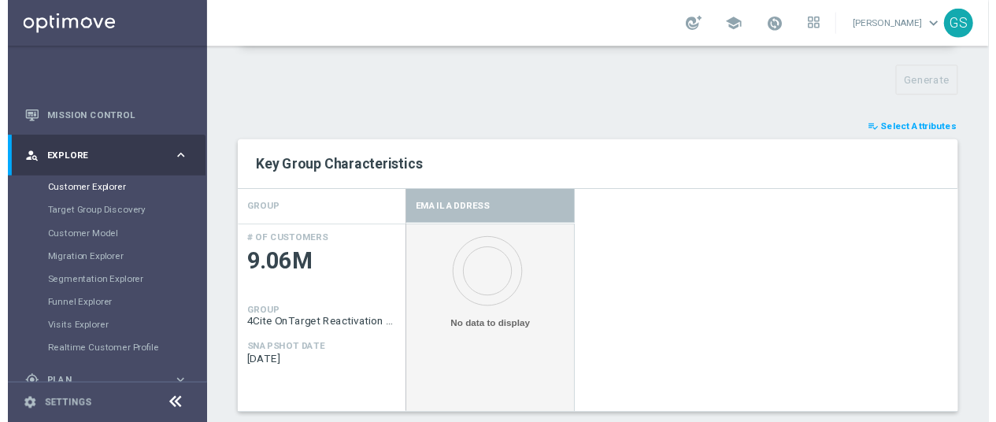
scroll to position [295, 0]
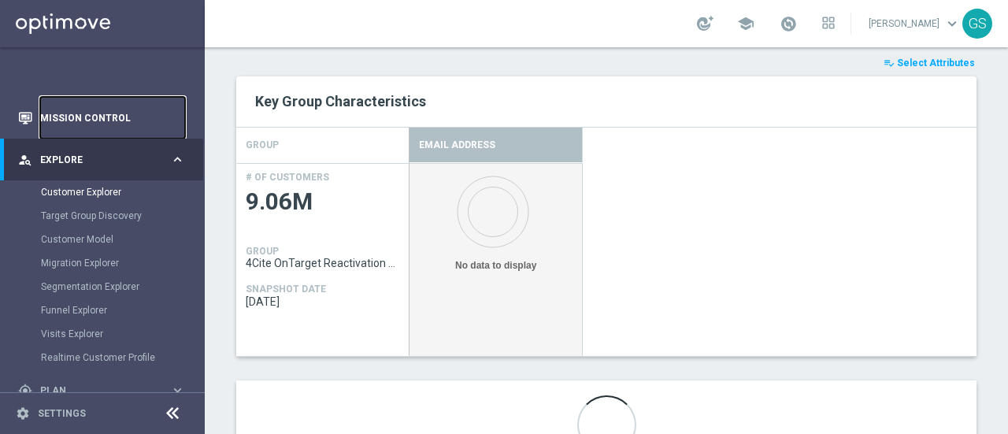
click at [85, 122] on link "Mission Control" at bounding box center [112, 118] width 145 height 42
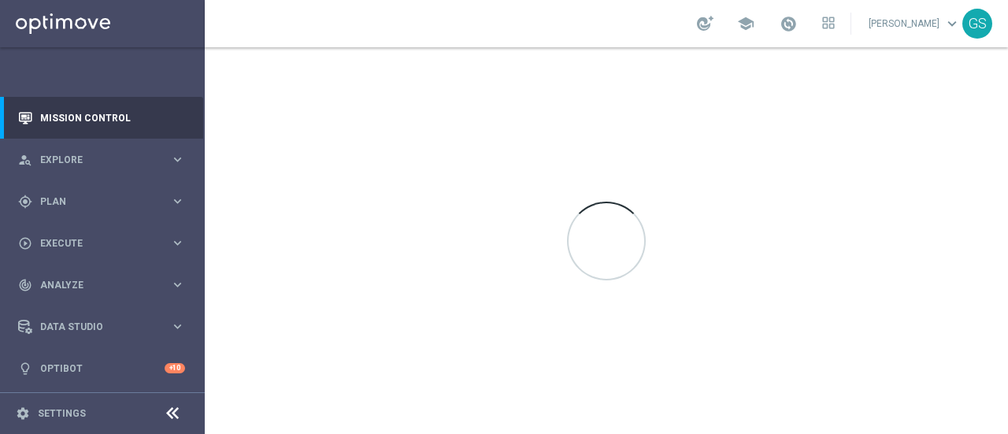
click at [897, 20] on link "[PERSON_NAME] keyboard_arrow_down" at bounding box center [914, 24] width 95 height 24
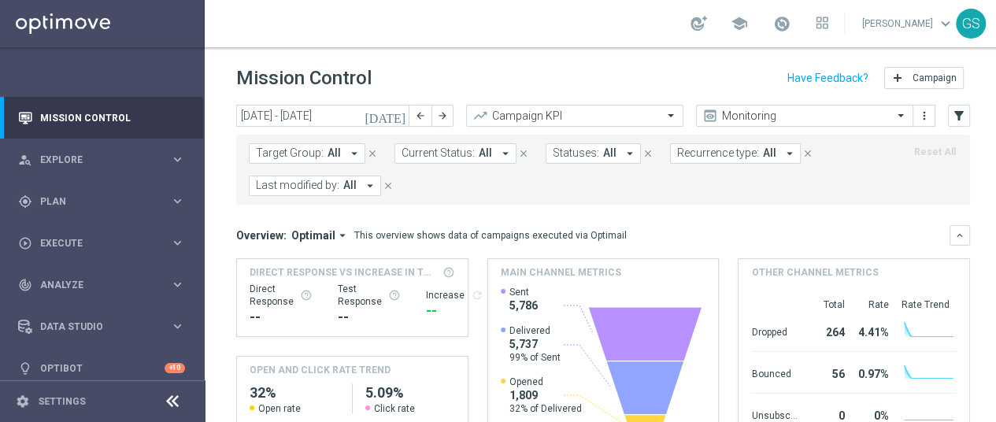
click at [897, 24] on link "[PERSON_NAME] keyboard_arrow_down" at bounding box center [908, 24] width 95 height 24
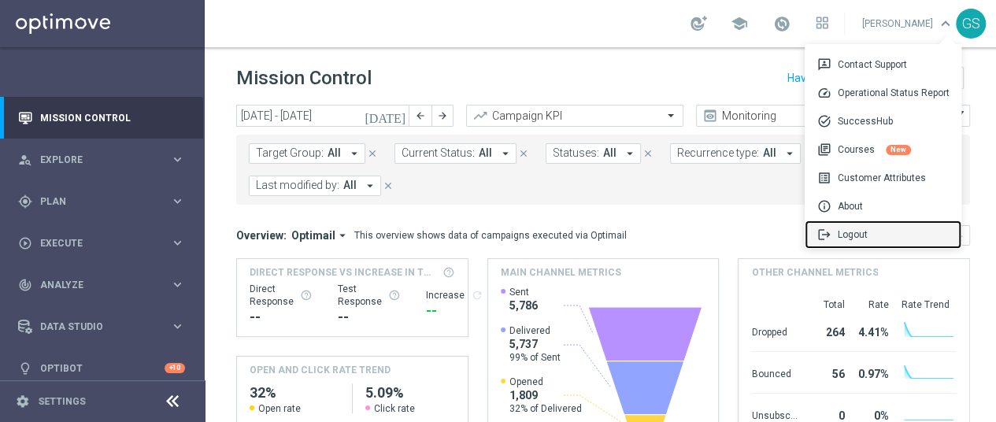
click at [838, 235] on span "logout" at bounding box center [828, 235] width 20 height 14
